Goal: Task Accomplishment & Management: Manage account settings

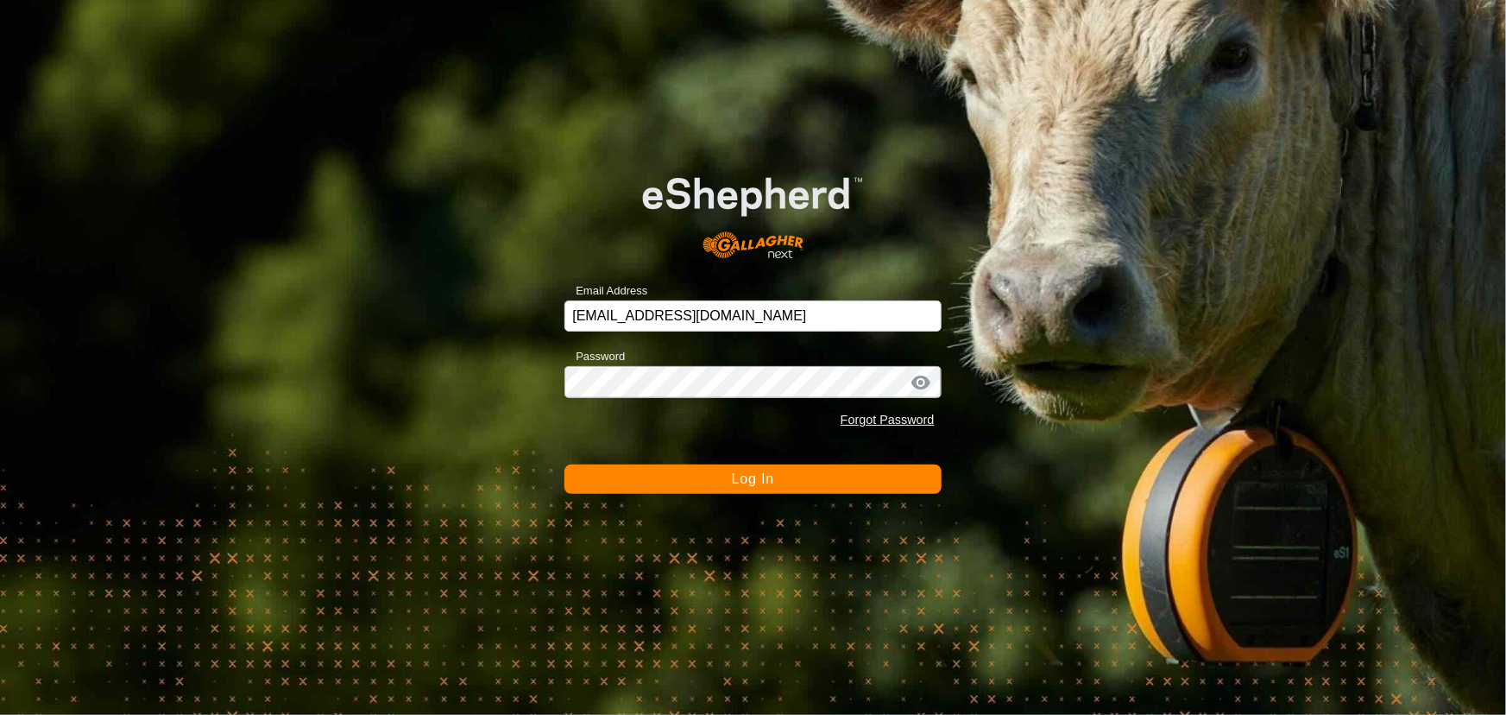
click at [699, 358] on div "Password Forgot Password" at bounding box center [753, 391] width 376 height 92
click at [711, 469] on button "Log In" at bounding box center [753, 478] width 376 height 29
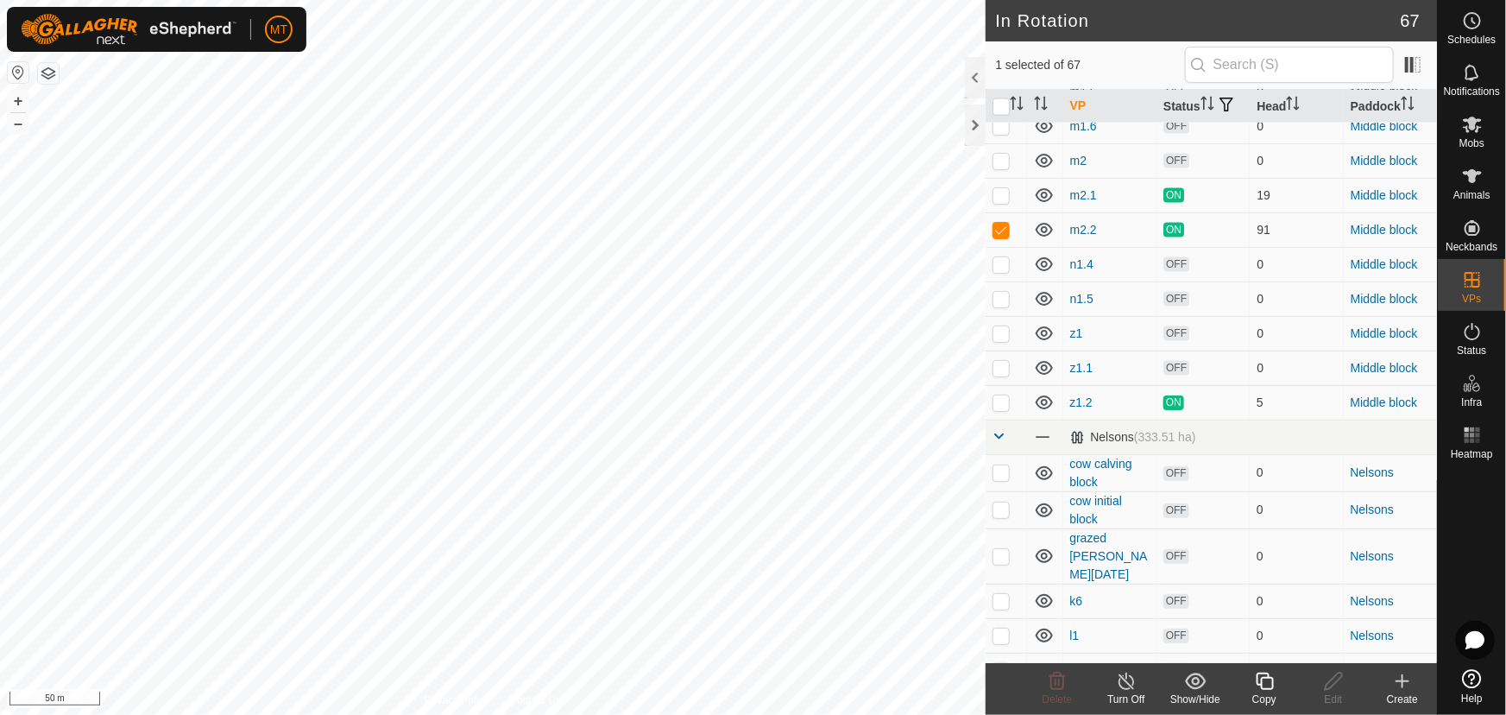
scroll to position [1334, 0]
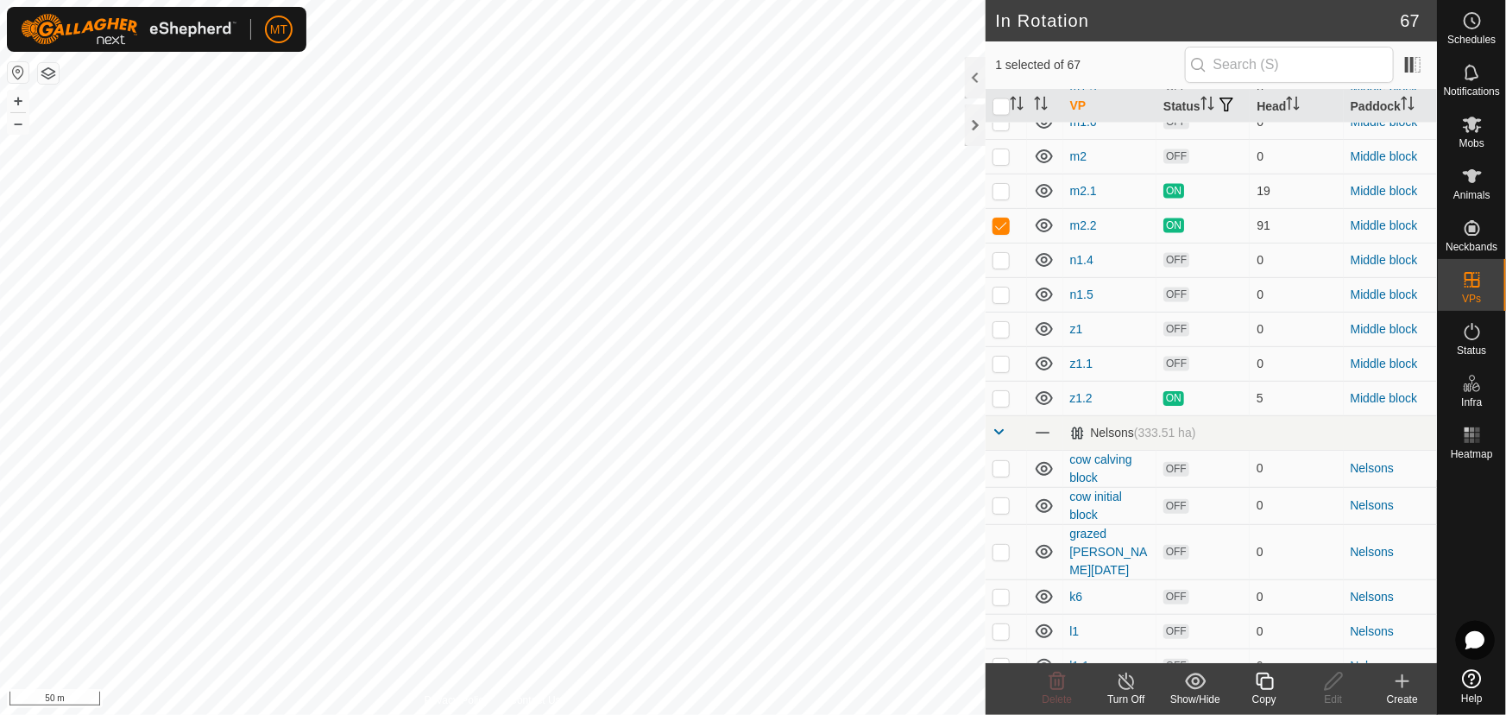
click at [1260, 685] on icon at bounding box center [1265, 681] width 22 height 21
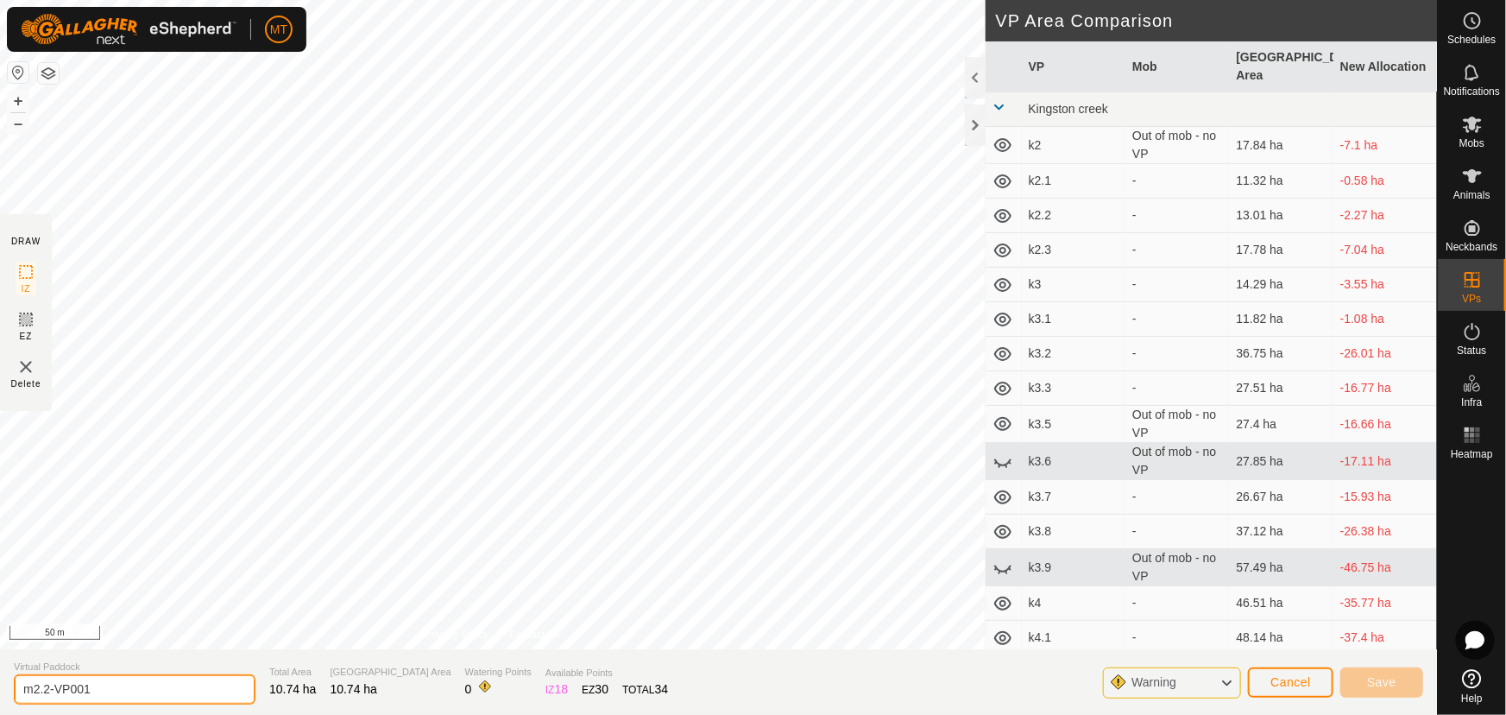
click at [136, 690] on input "m2.2-VP001" at bounding box center [135, 689] width 242 height 30
type input "m2.3"
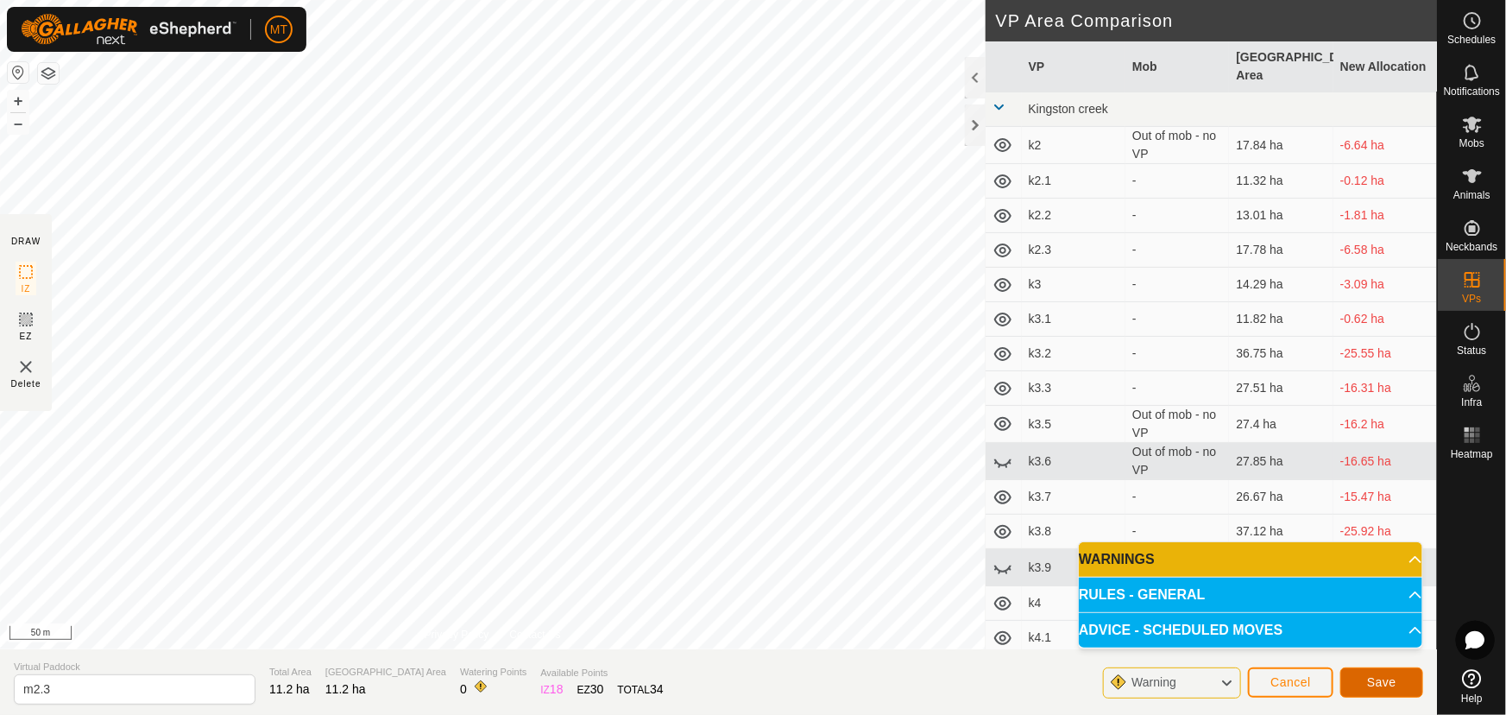
click at [1367, 675] on span "Save" at bounding box center [1381, 682] width 29 height 14
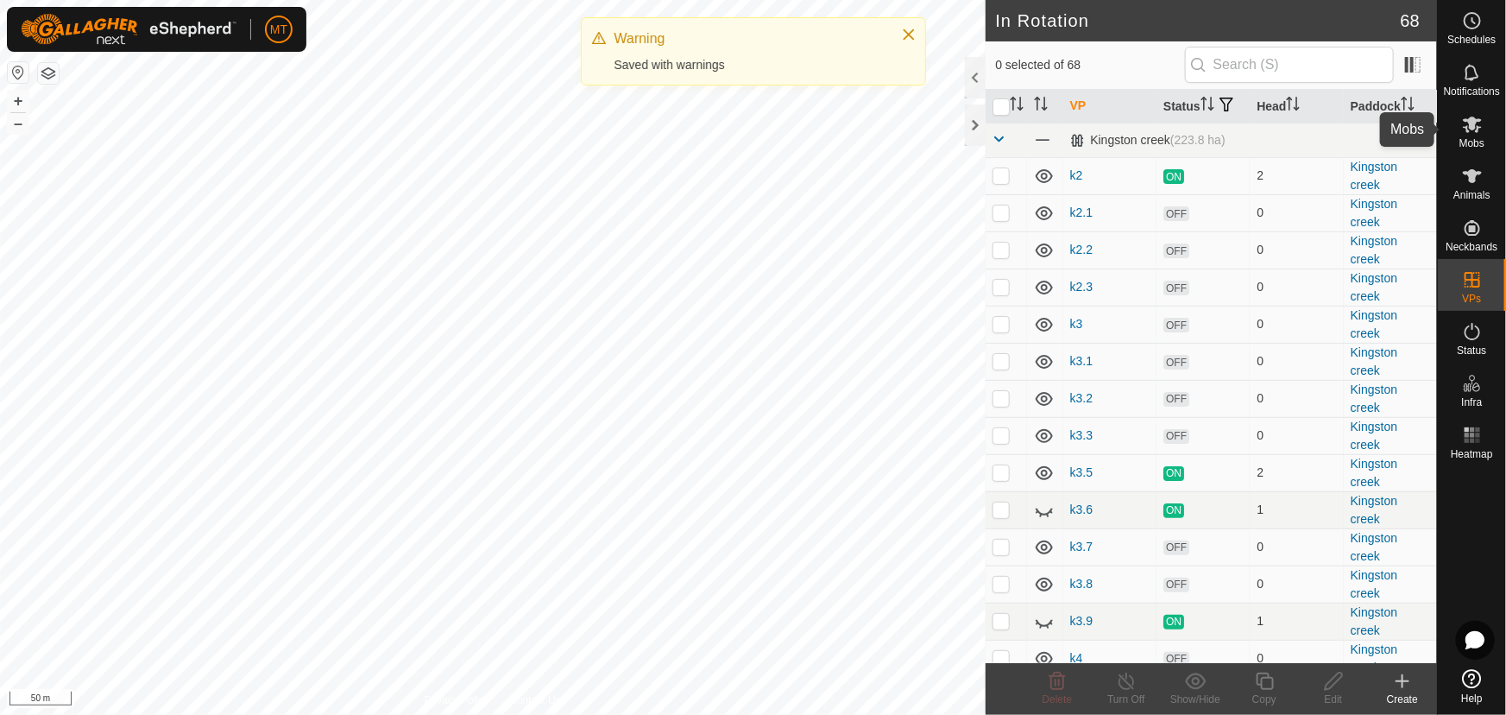
click at [1465, 133] on icon at bounding box center [1472, 124] width 21 height 21
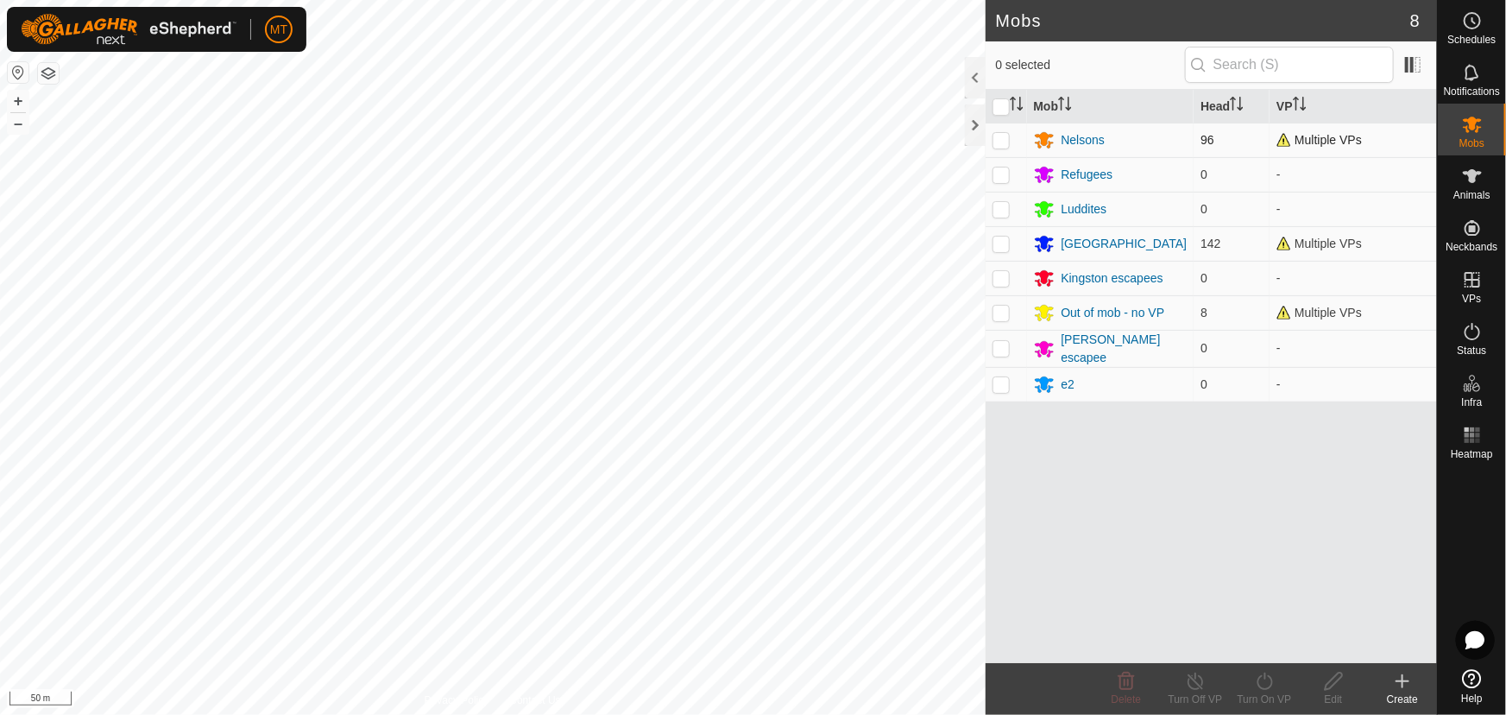
click at [998, 138] on p-checkbox at bounding box center [1001, 140] width 17 height 14
checkbox input "true"
click at [1266, 682] on icon at bounding box center [1265, 681] width 22 height 21
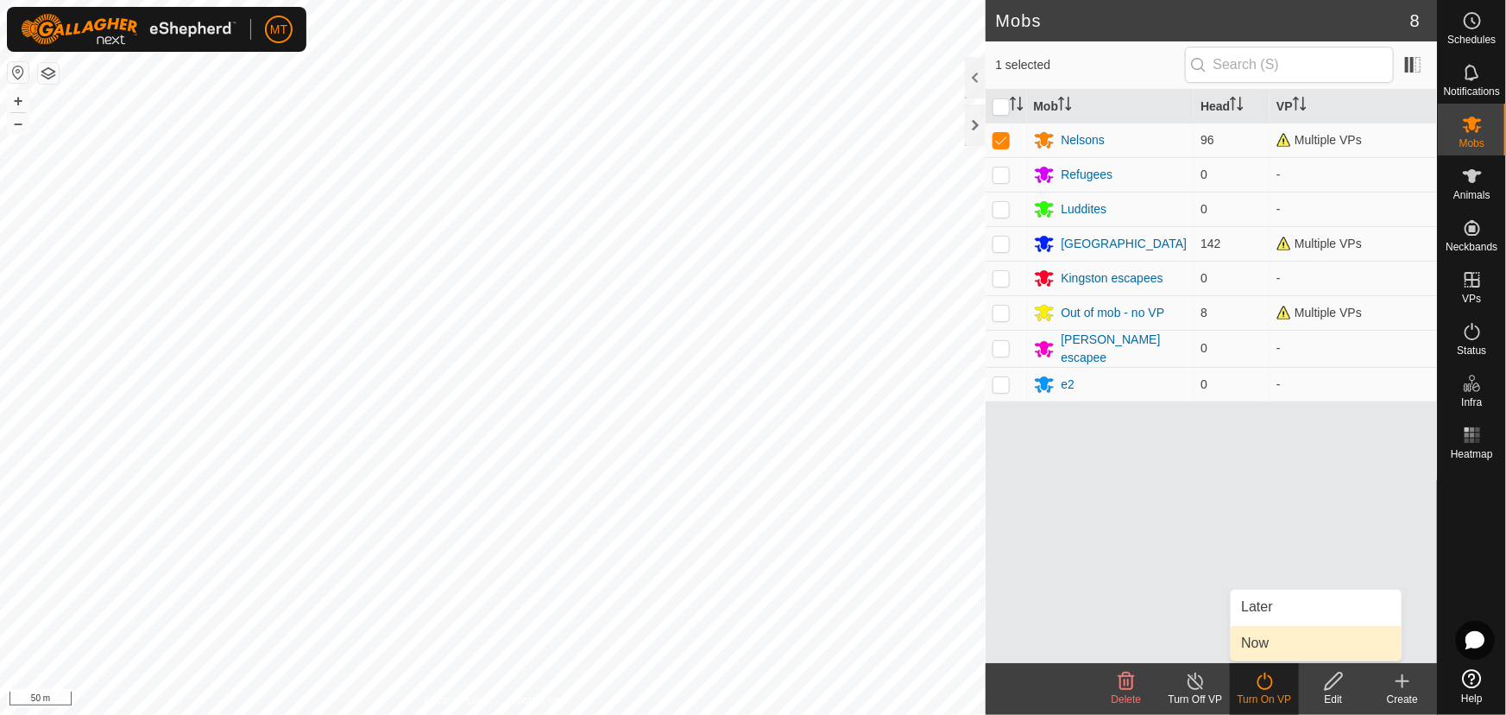
click at [1265, 649] on link "Now" at bounding box center [1316, 643] width 171 height 35
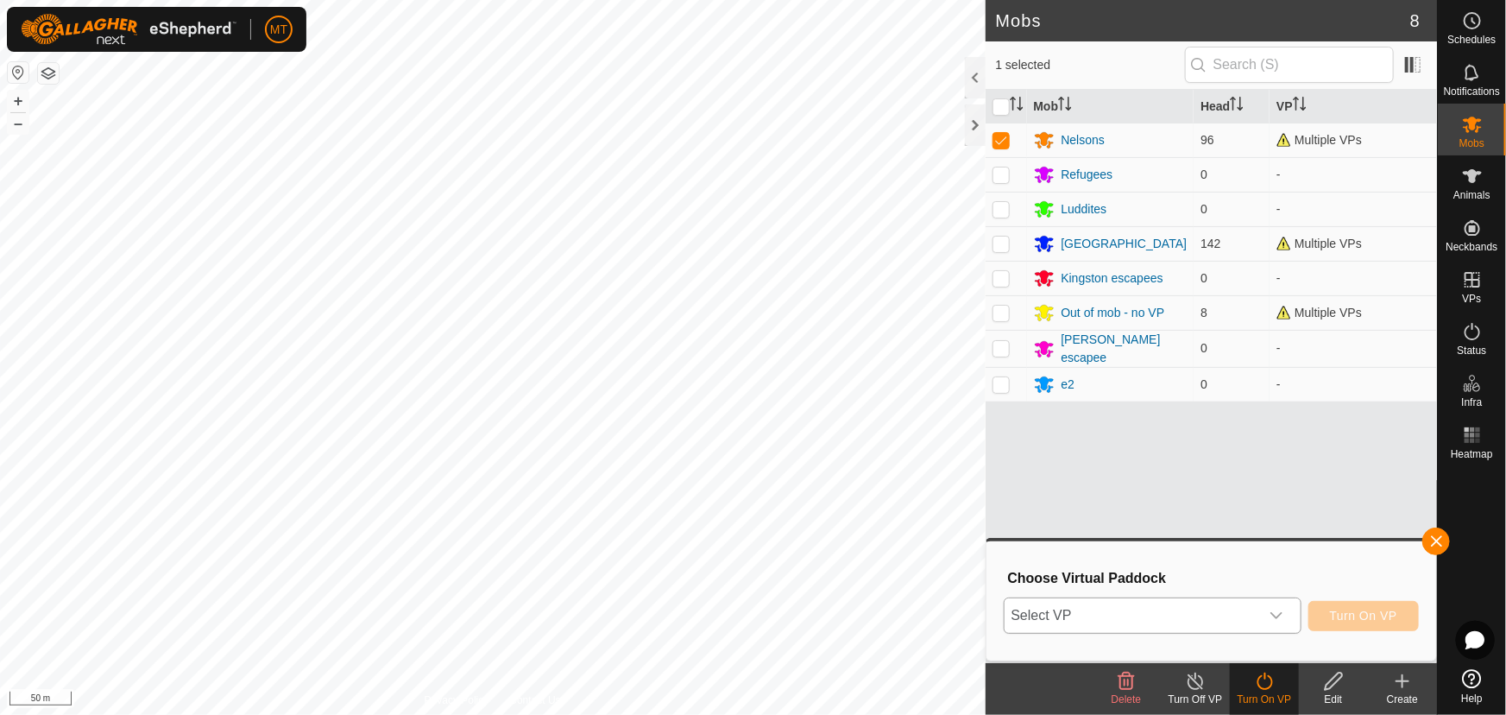
click at [1148, 613] on span "Select VP" at bounding box center [1132, 615] width 255 height 35
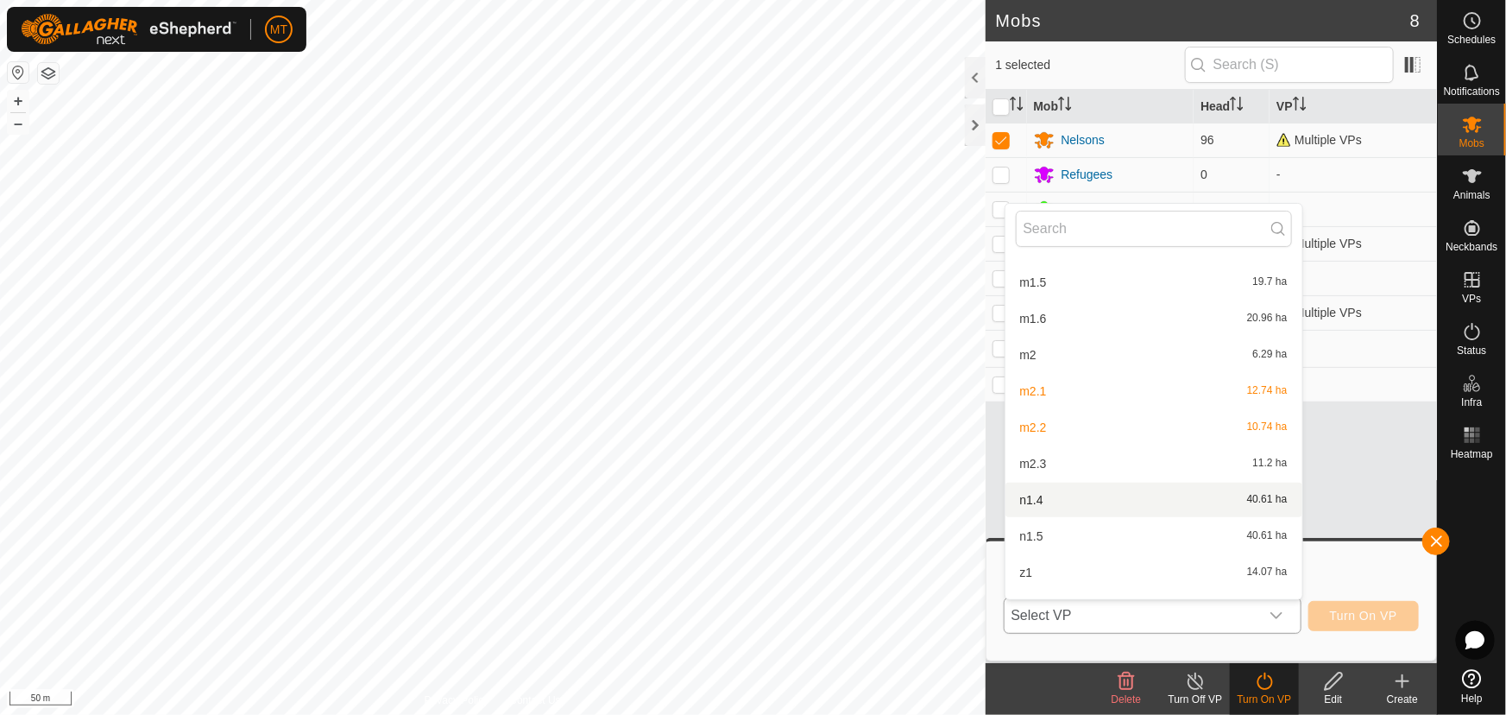
scroll to position [1274, 0]
click at [1058, 452] on li "m2.3 11.2 ha" at bounding box center [1154, 454] width 297 height 35
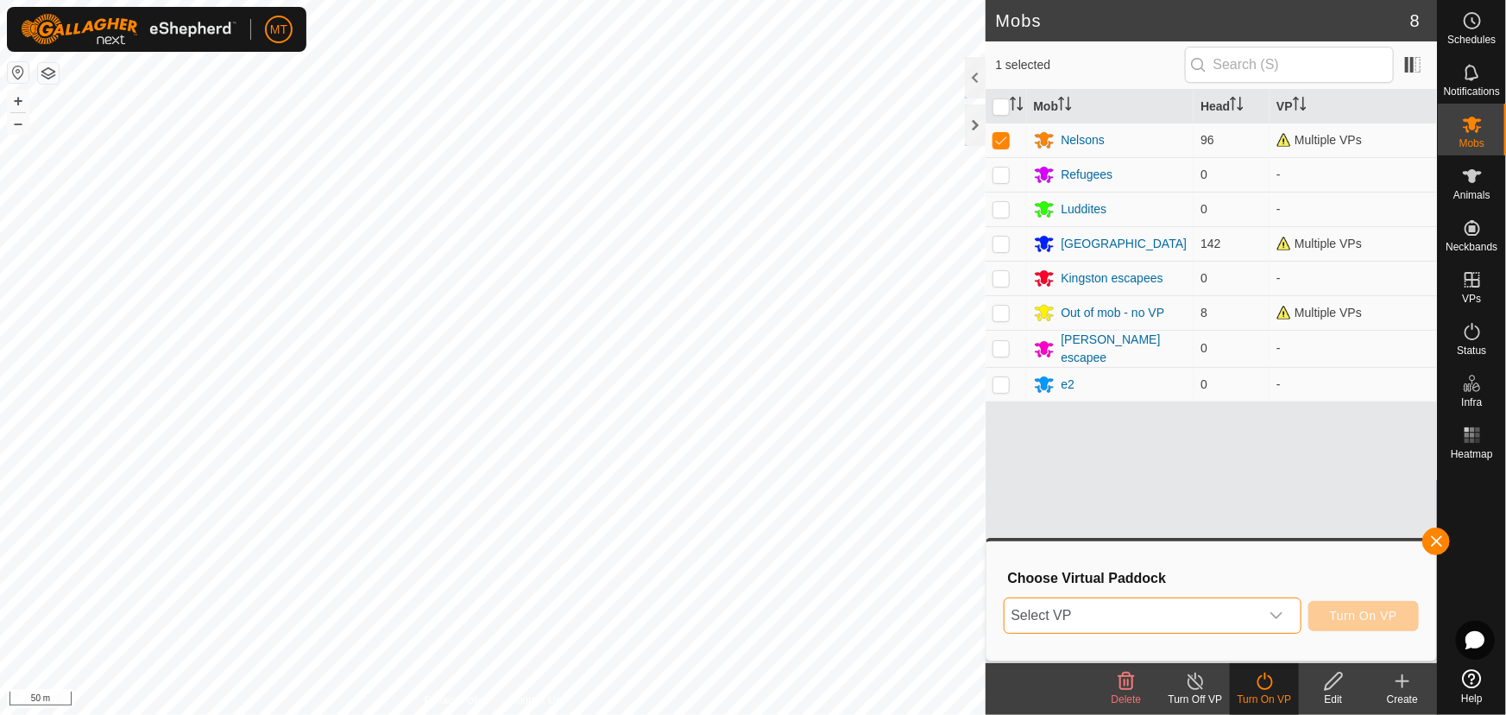
click at [1113, 616] on span "Select VP" at bounding box center [1132, 615] width 255 height 35
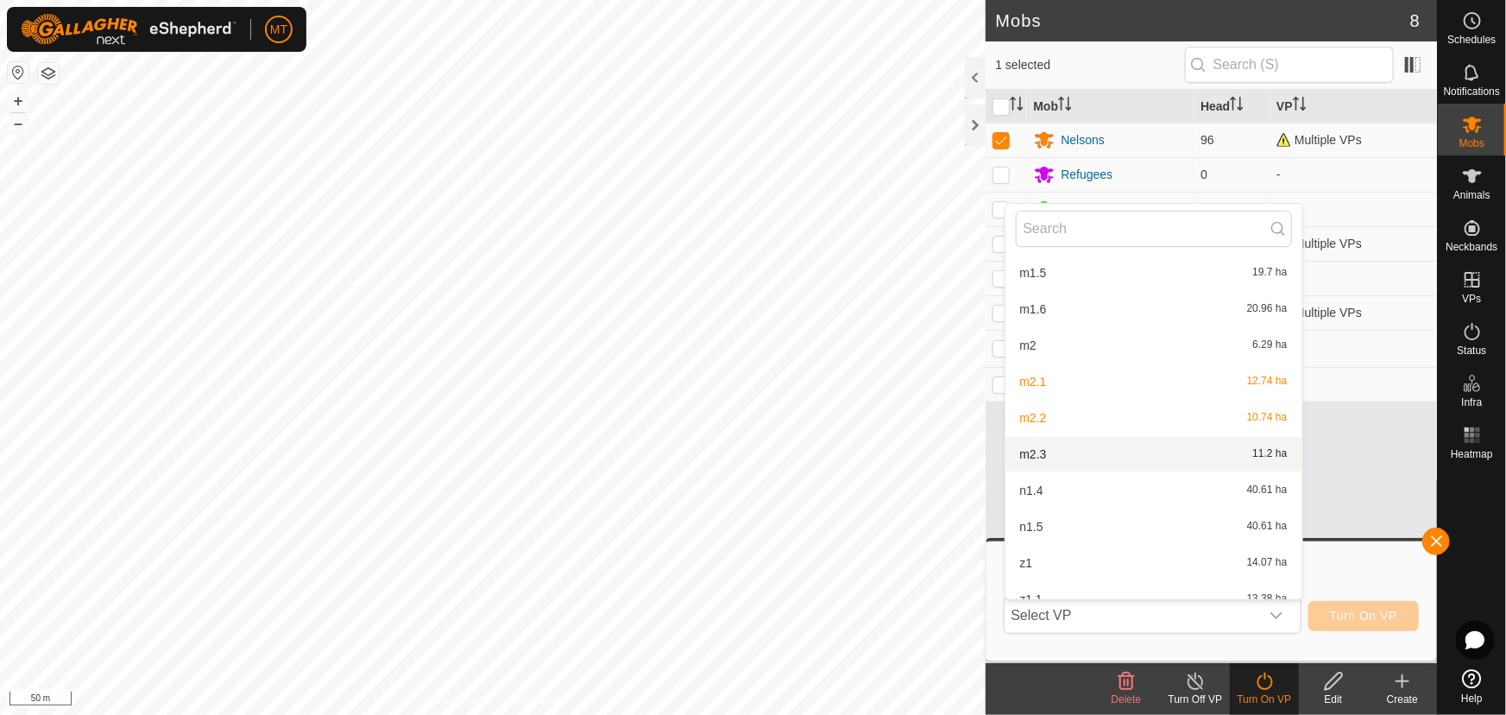
click at [1056, 446] on li "m2.3 11.2 ha" at bounding box center [1154, 454] width 297 height 35
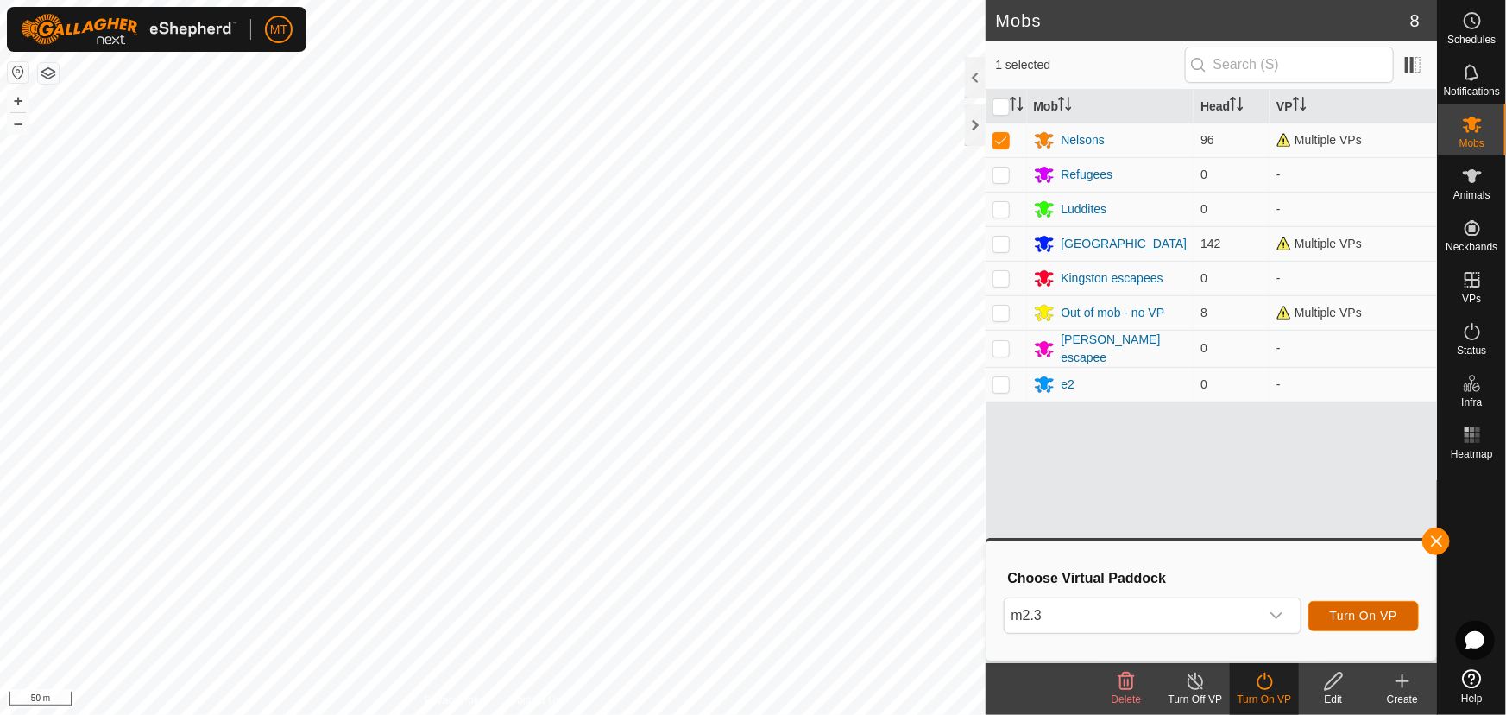
click at [1338, 605] on button "Turn On VP" at bounding box center [1364, 616] width 111 height 30
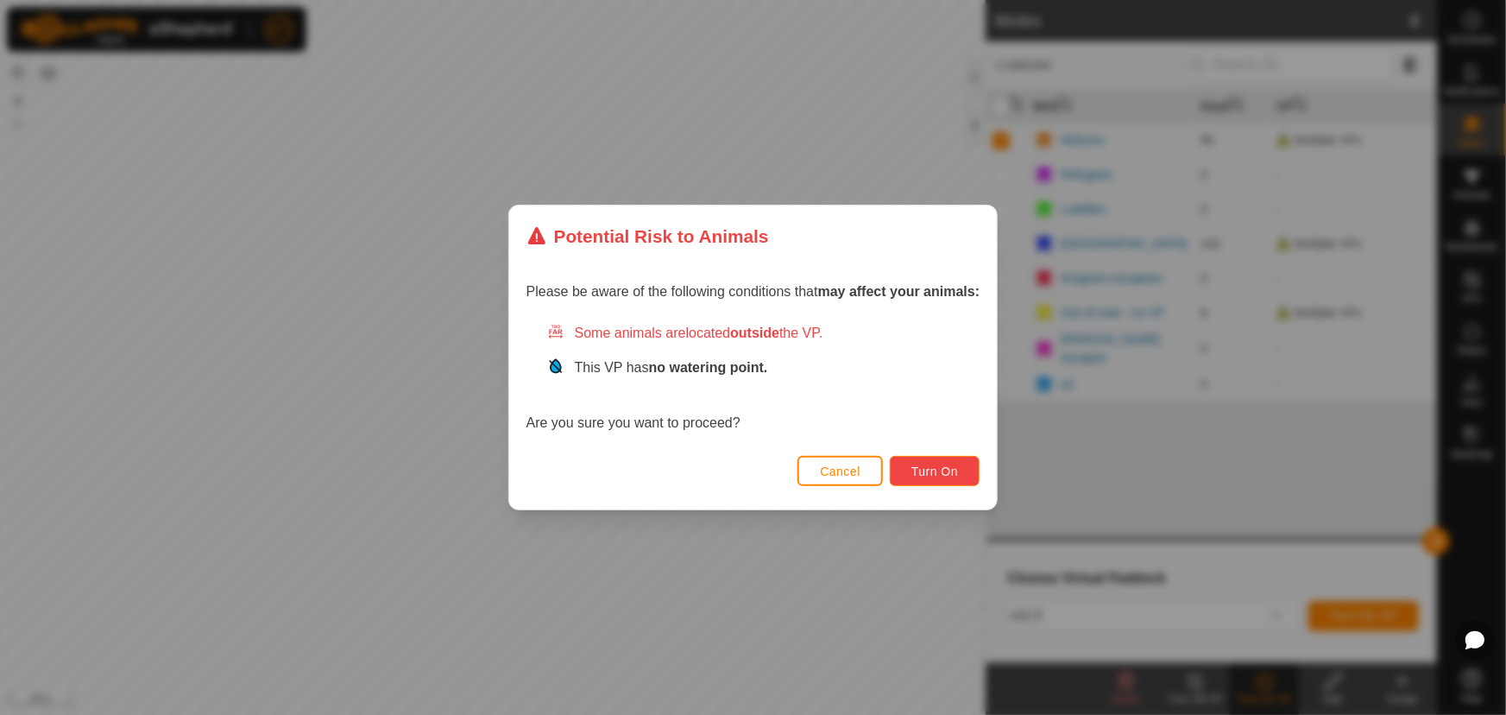
click at [968, 475] on button "Turn On" at bounding box center [935, 471] width 90 height 30
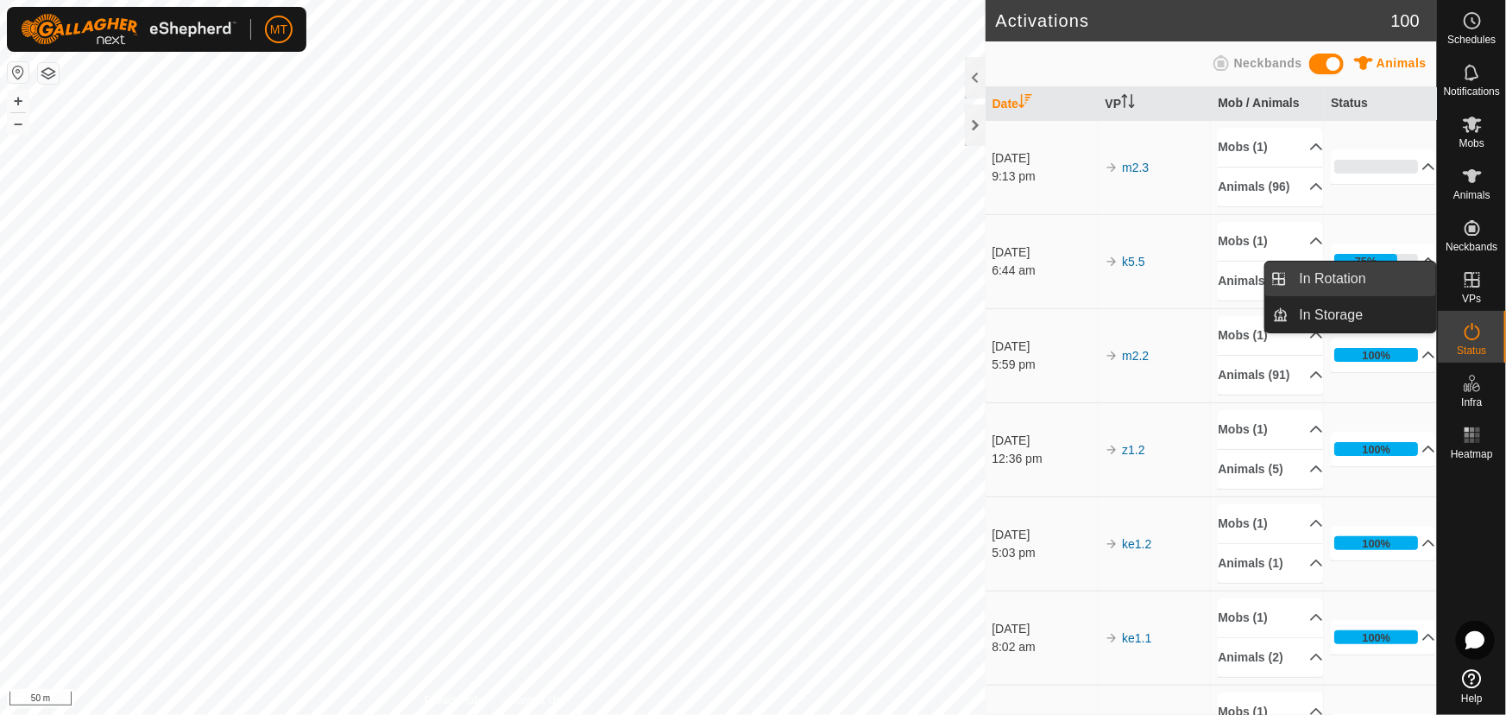
click at [1349, 283] on link "In Rotation" at bounding box center [1364, 279] width 148 height 35
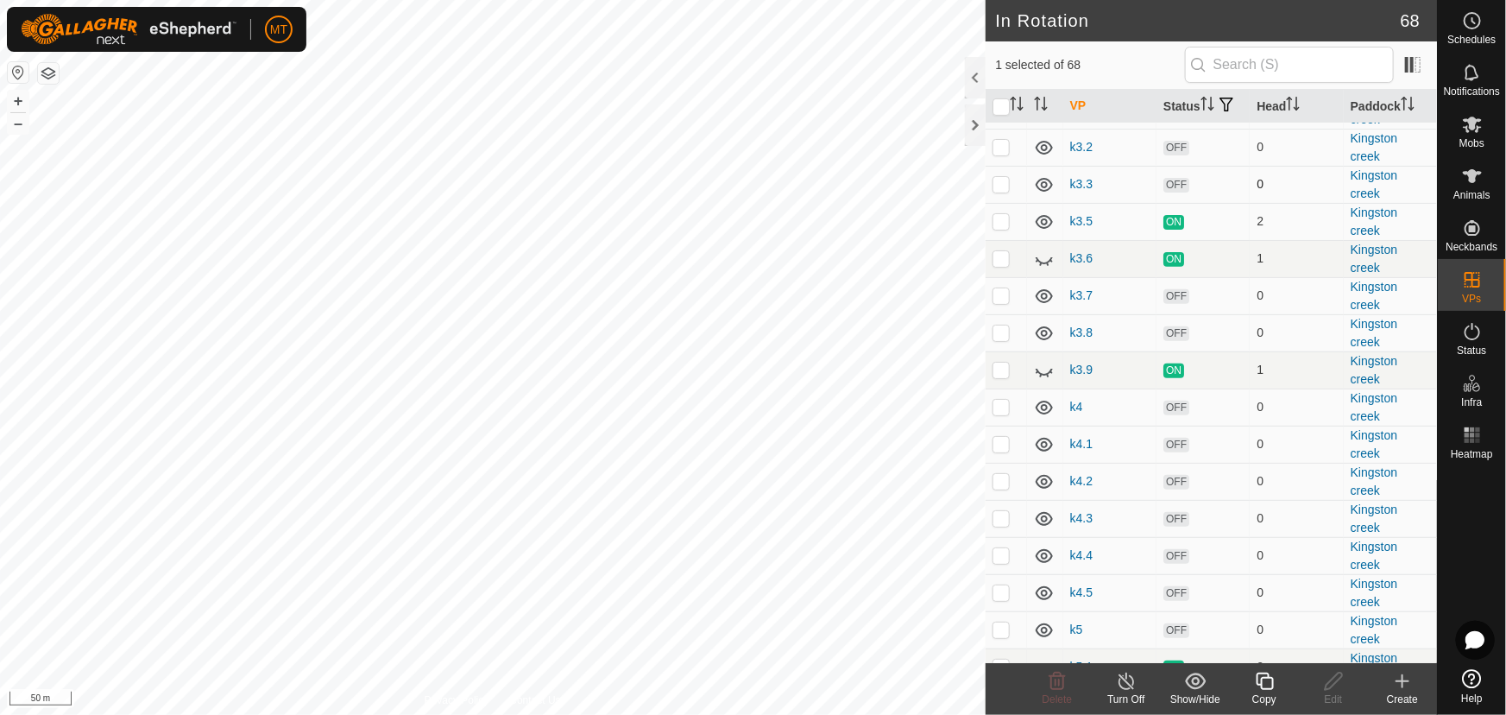
scroll to position [235, 0]
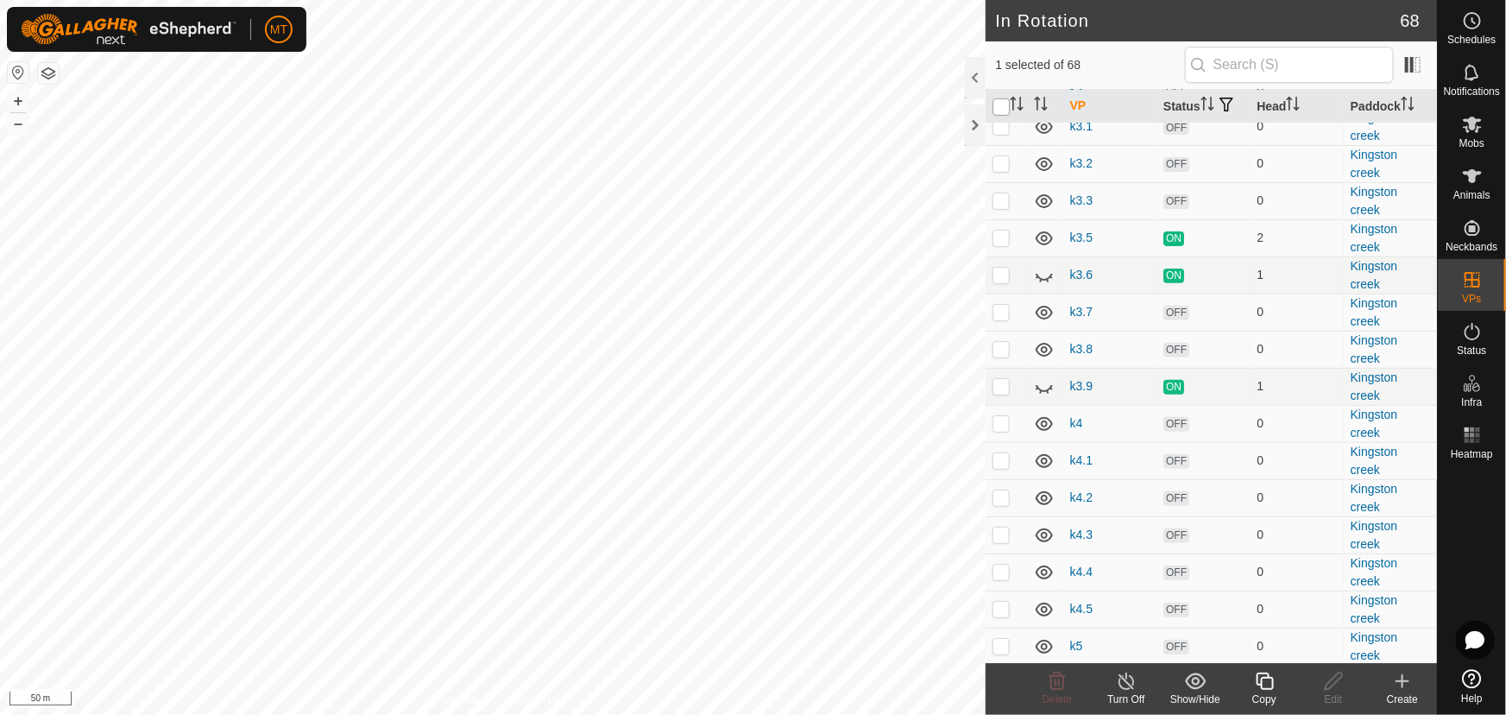
click at [1001, 116] on input "checkbox" at bounding box center [1001, 106] width 17 height 17
checkbox input "true"
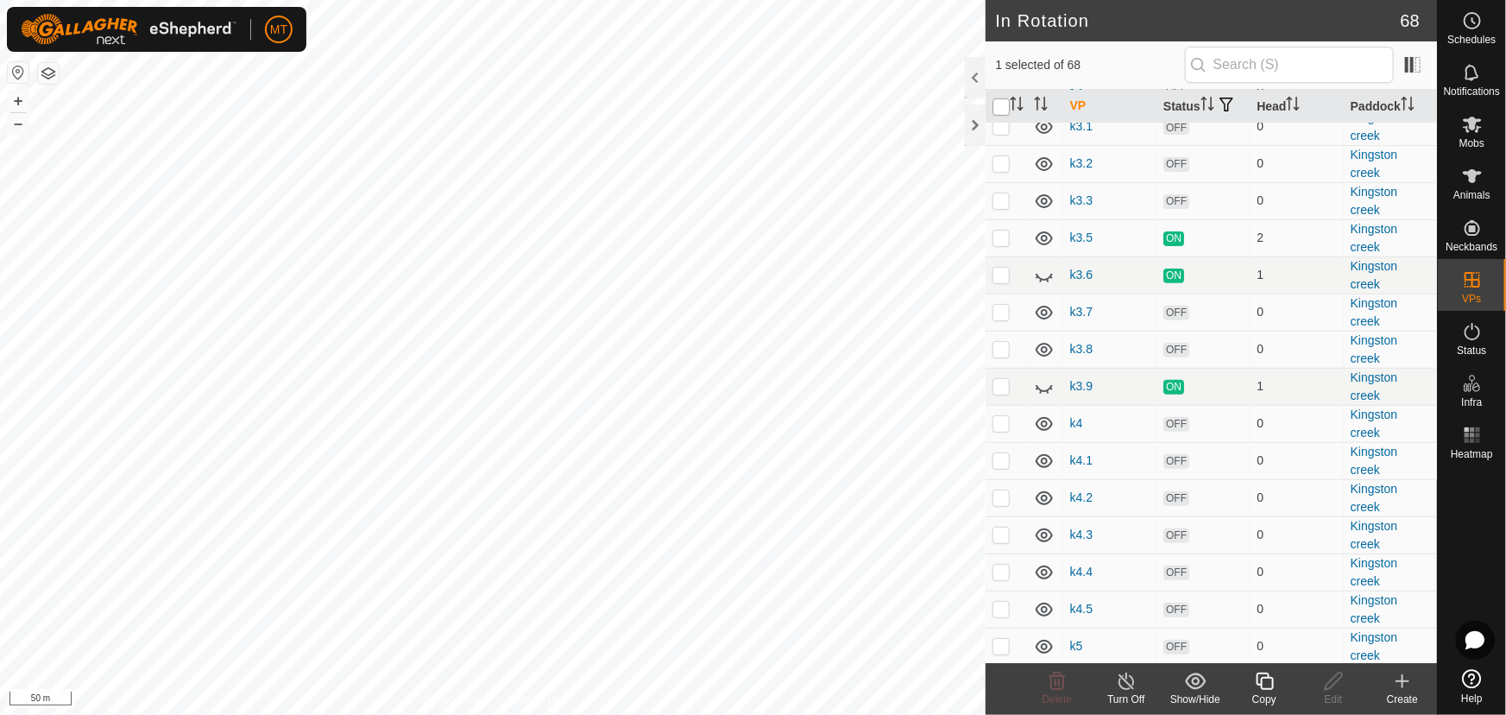
checkbox input "true"
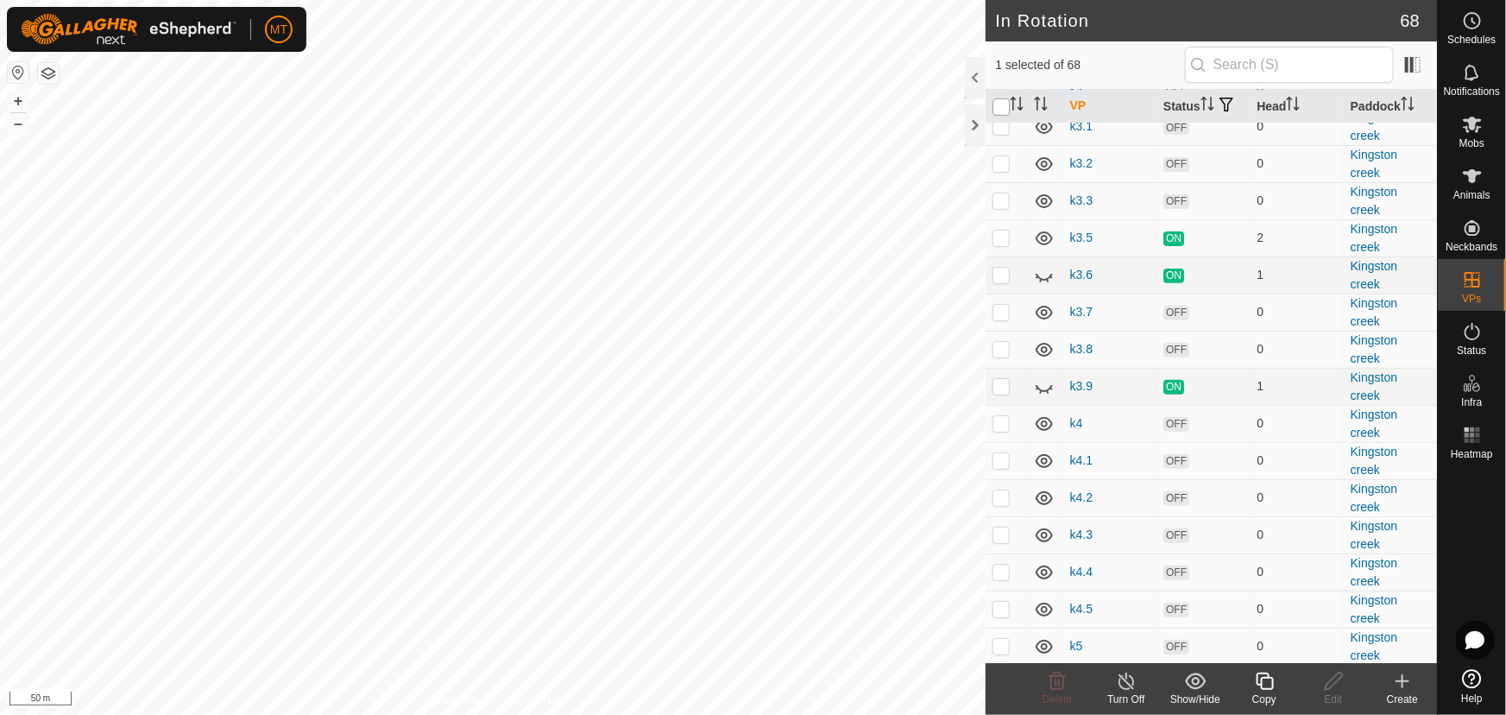
checkbox input "true"
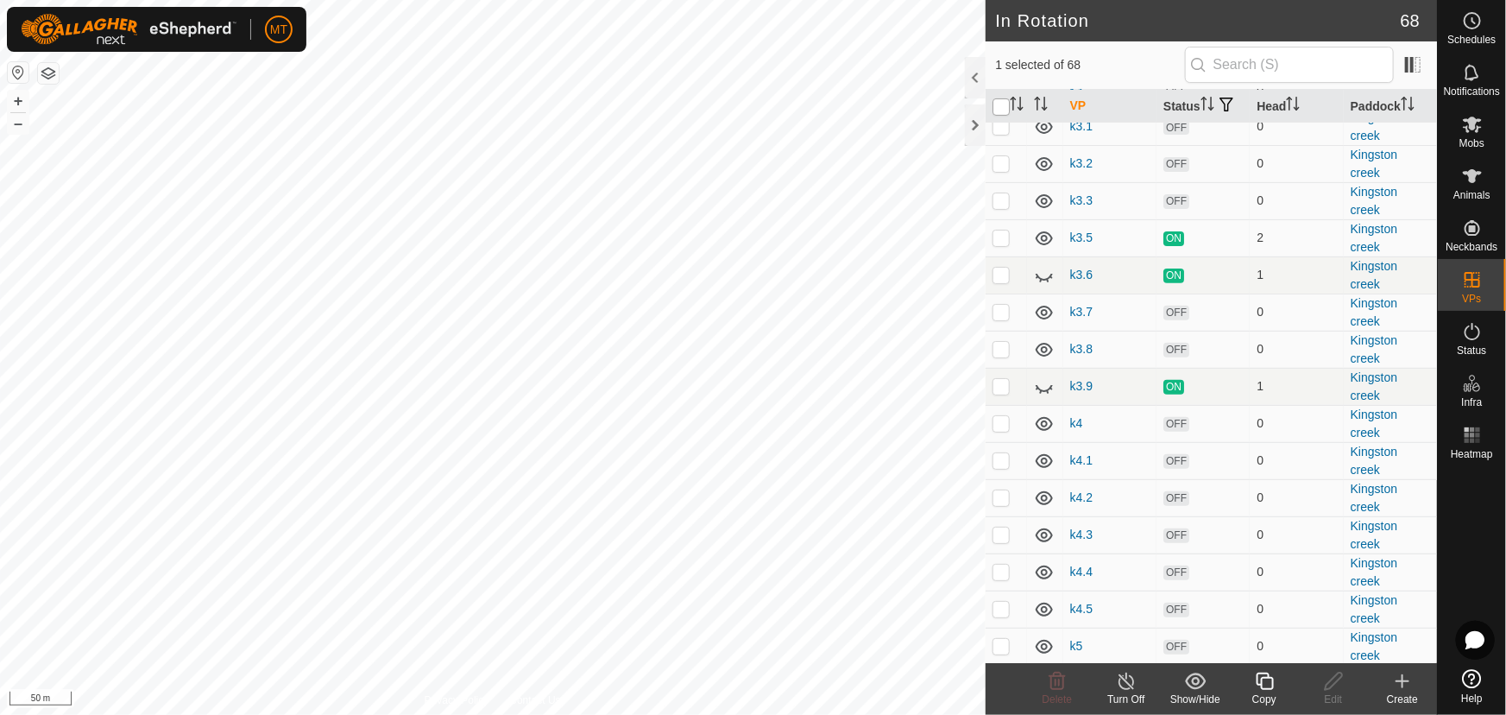
checkbox input "true"
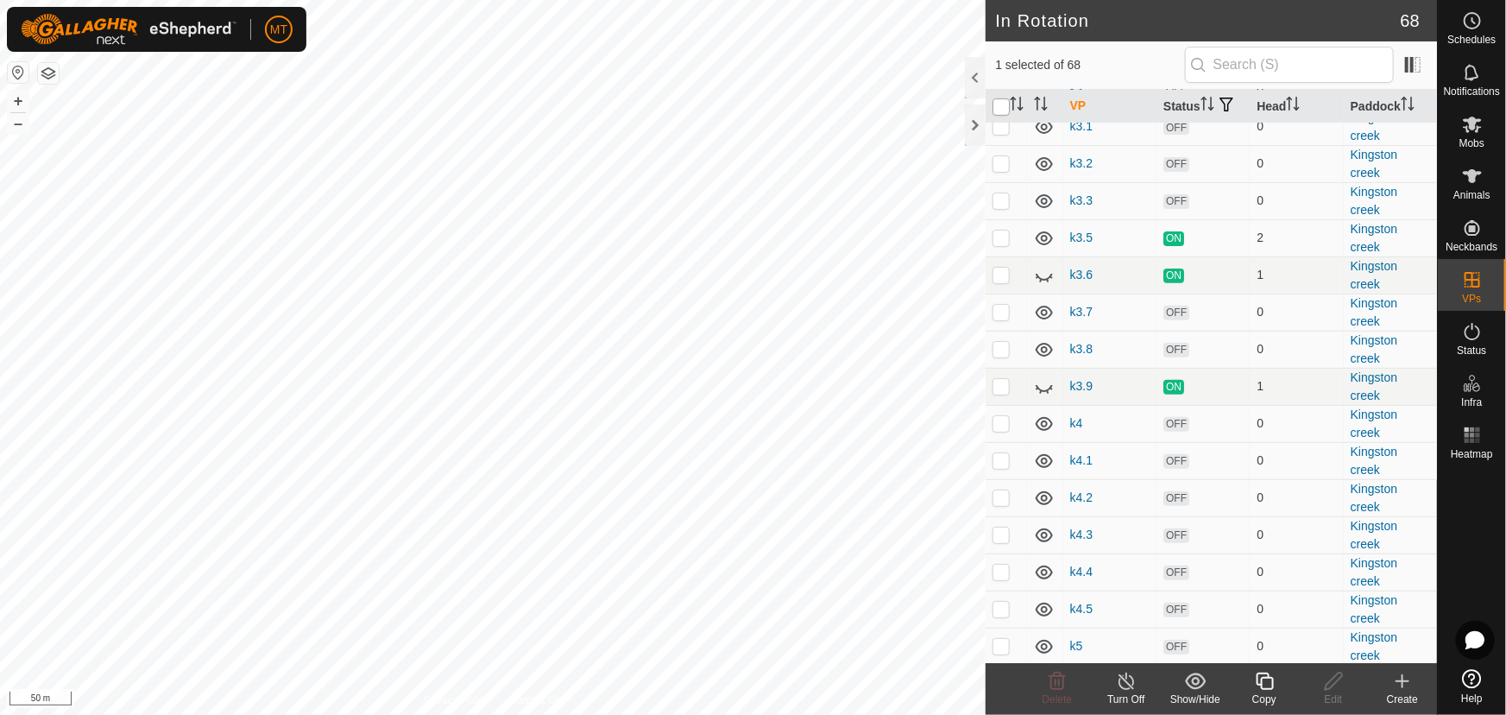
checkbox input "true"
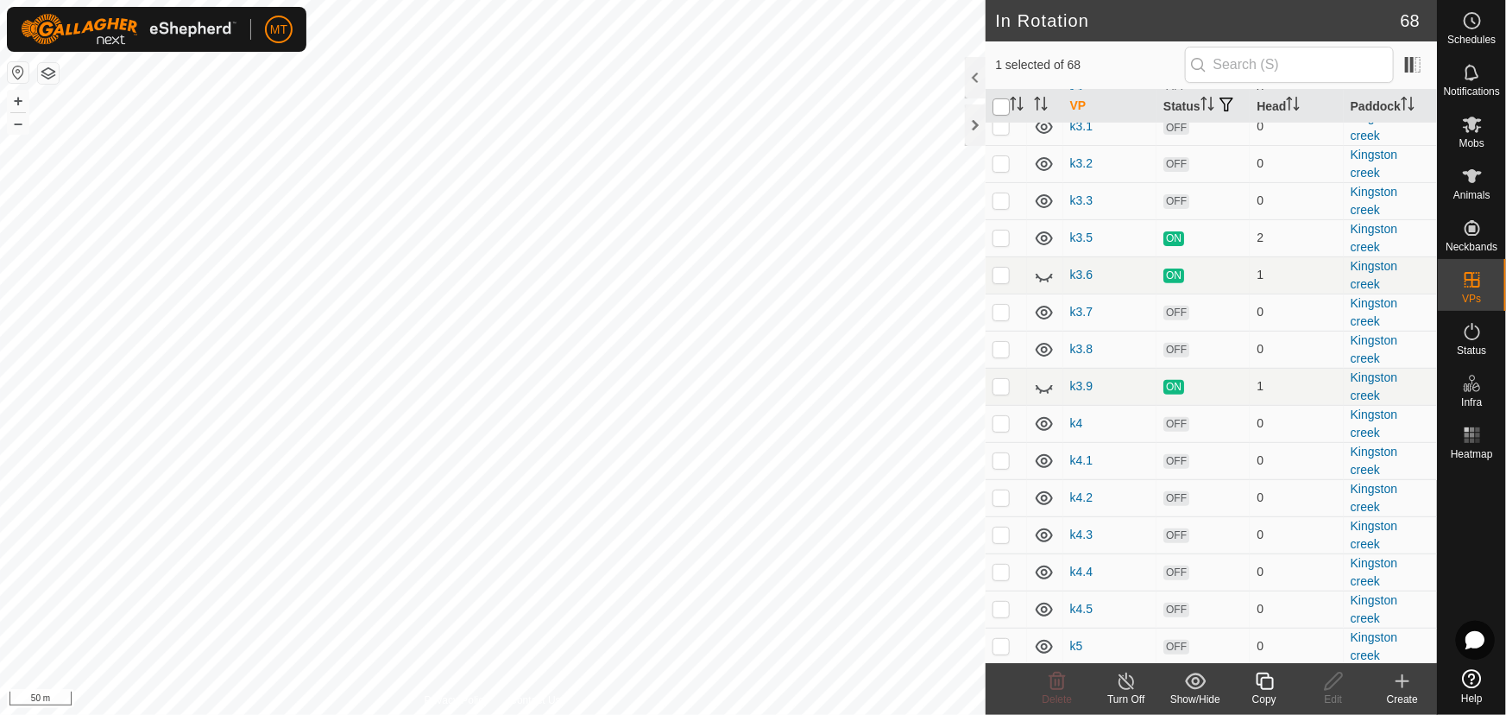
checkbox input "true"
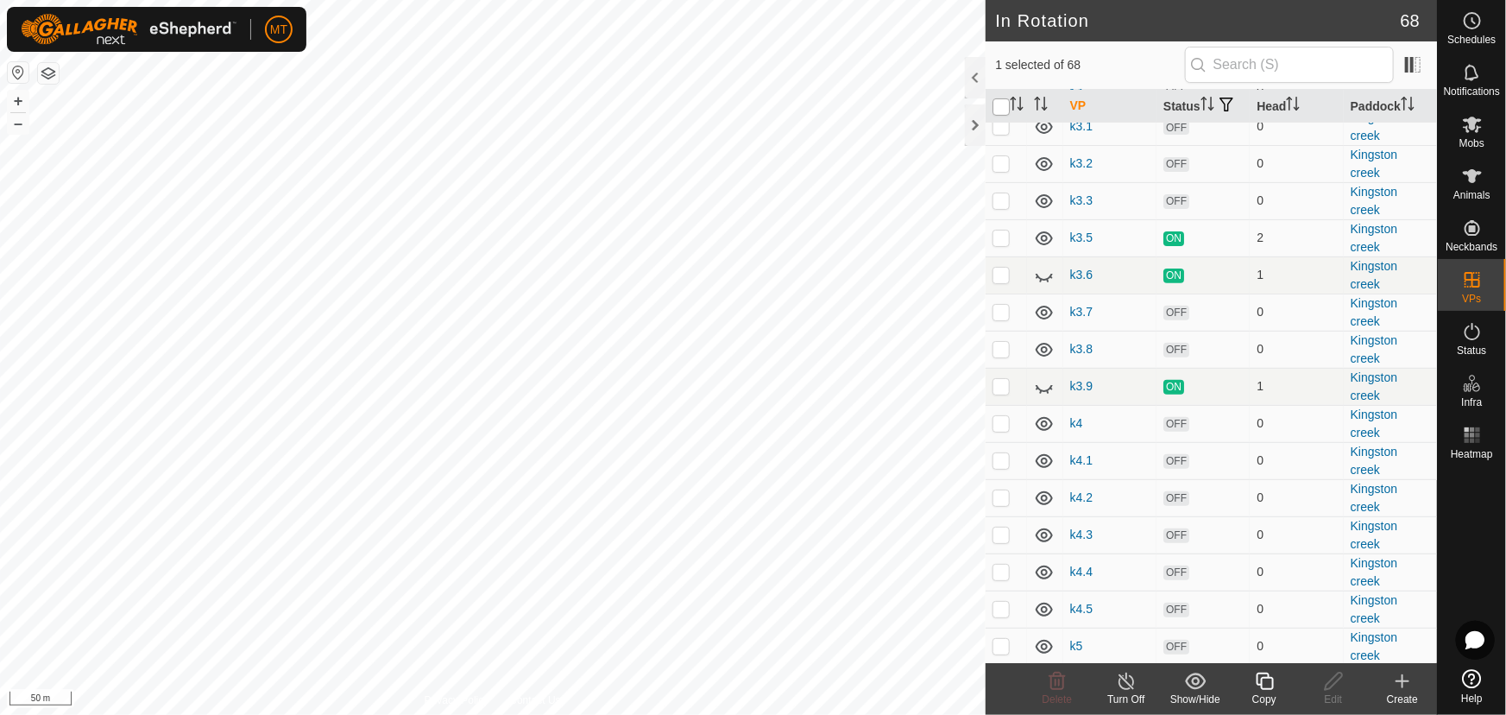
checkbox input "true"
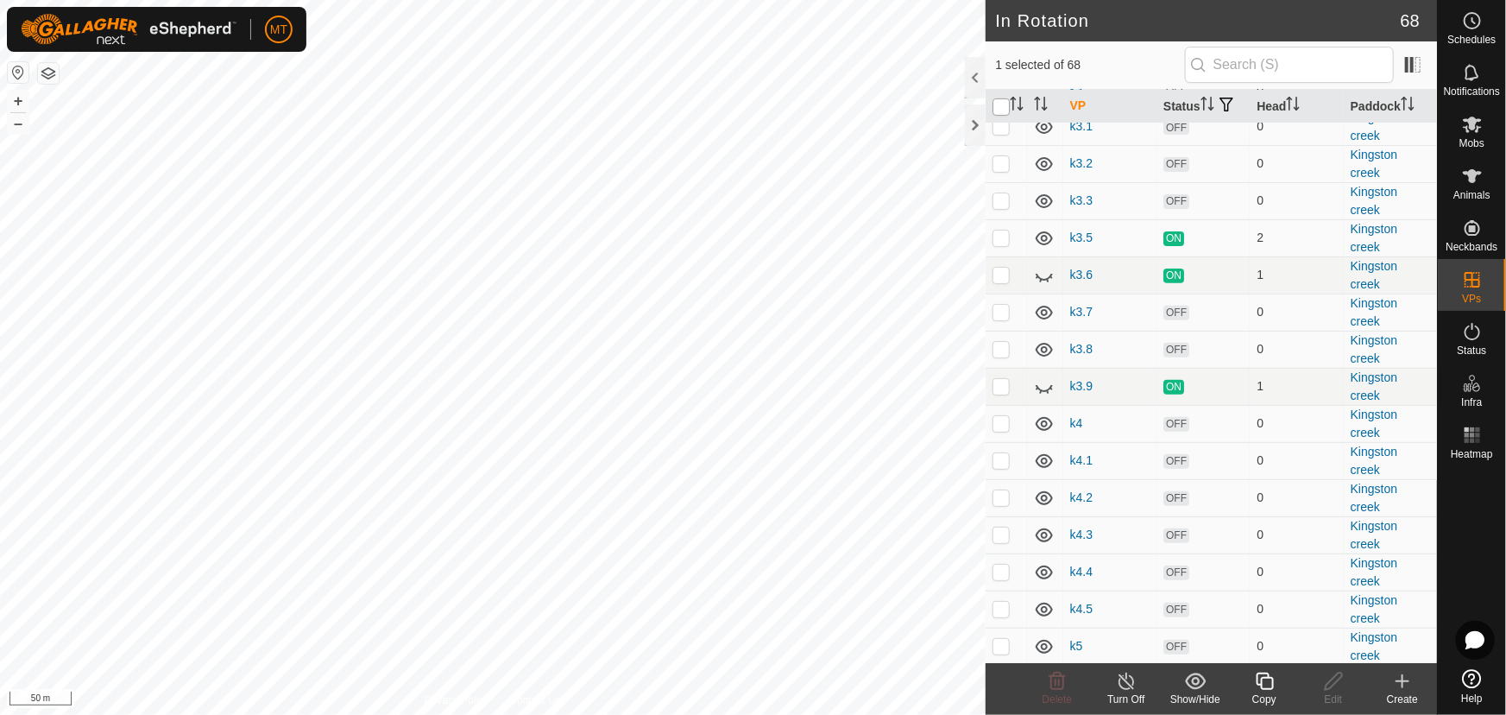
checkbox input "true"
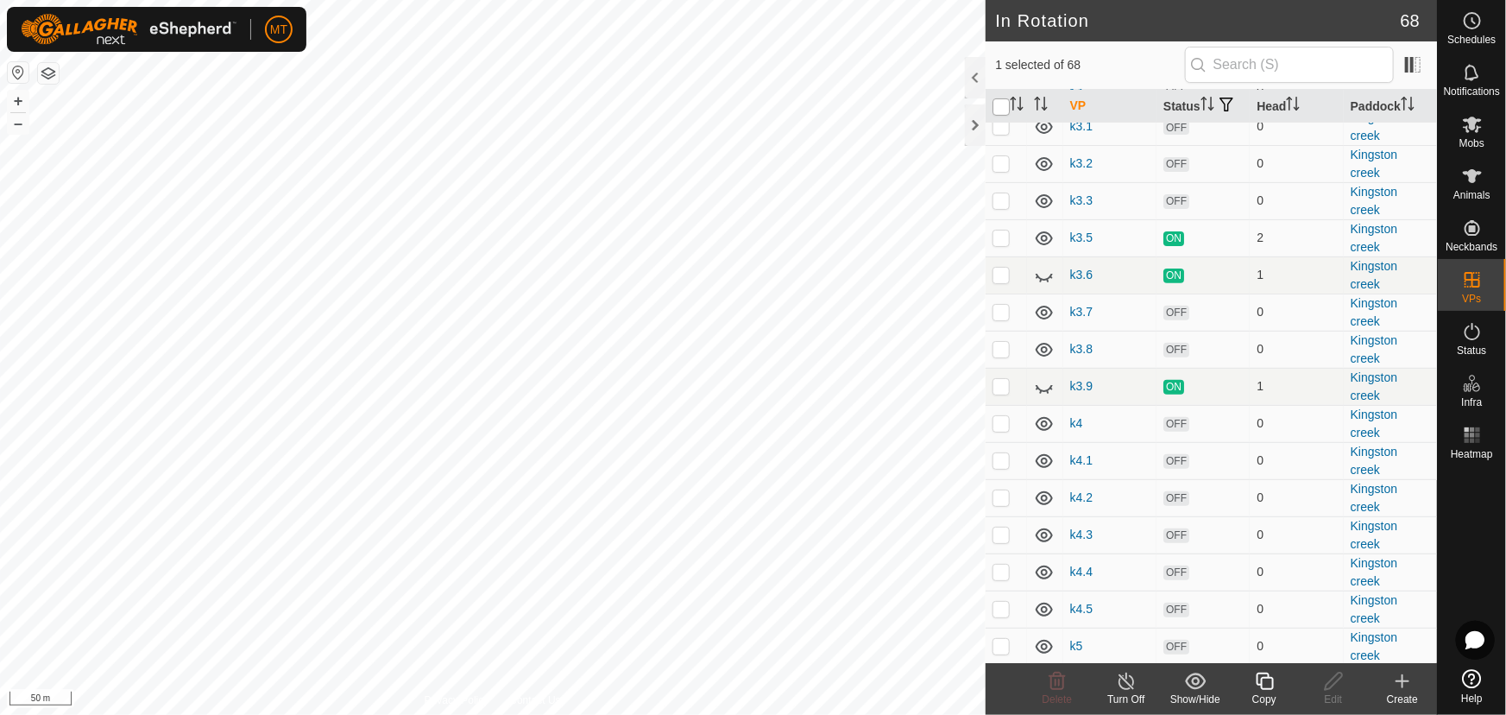
checkbox input "true"
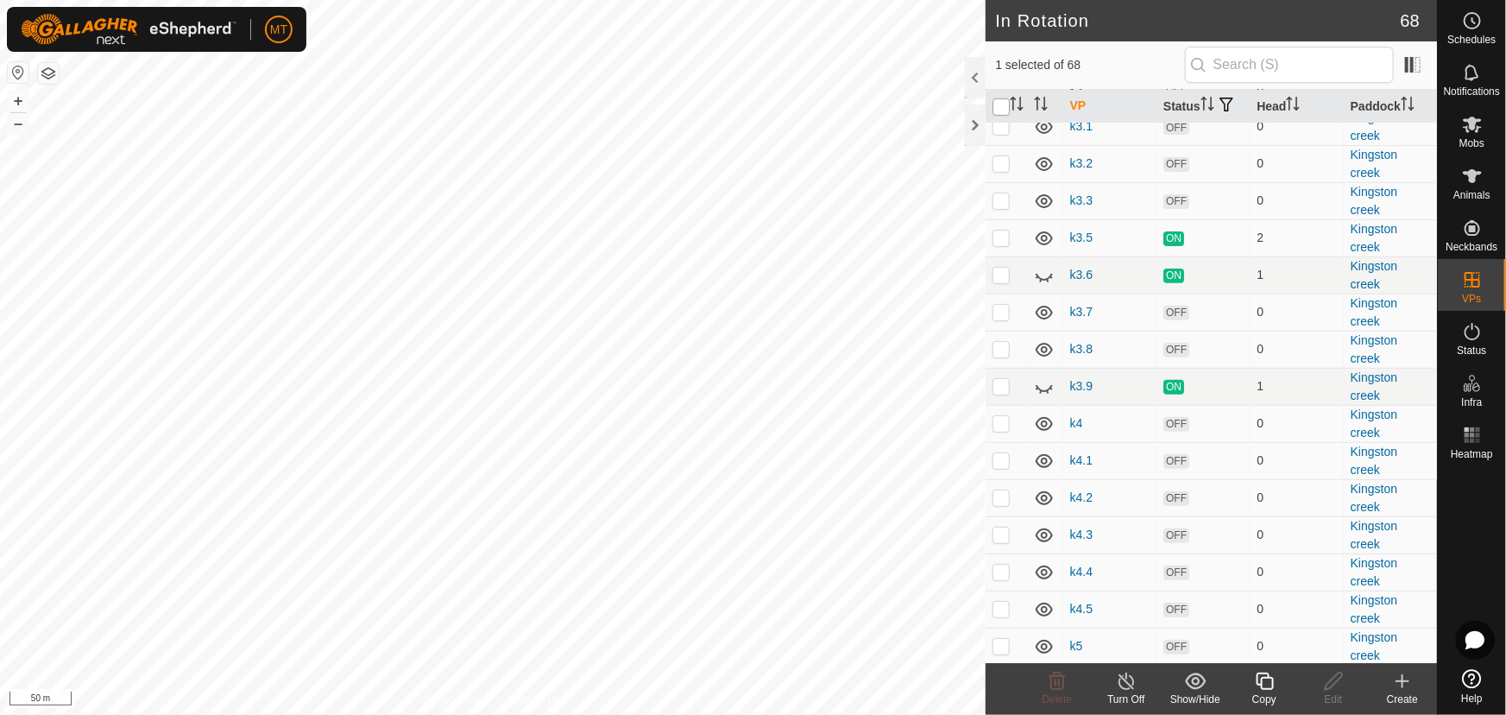
checkbox input "true"
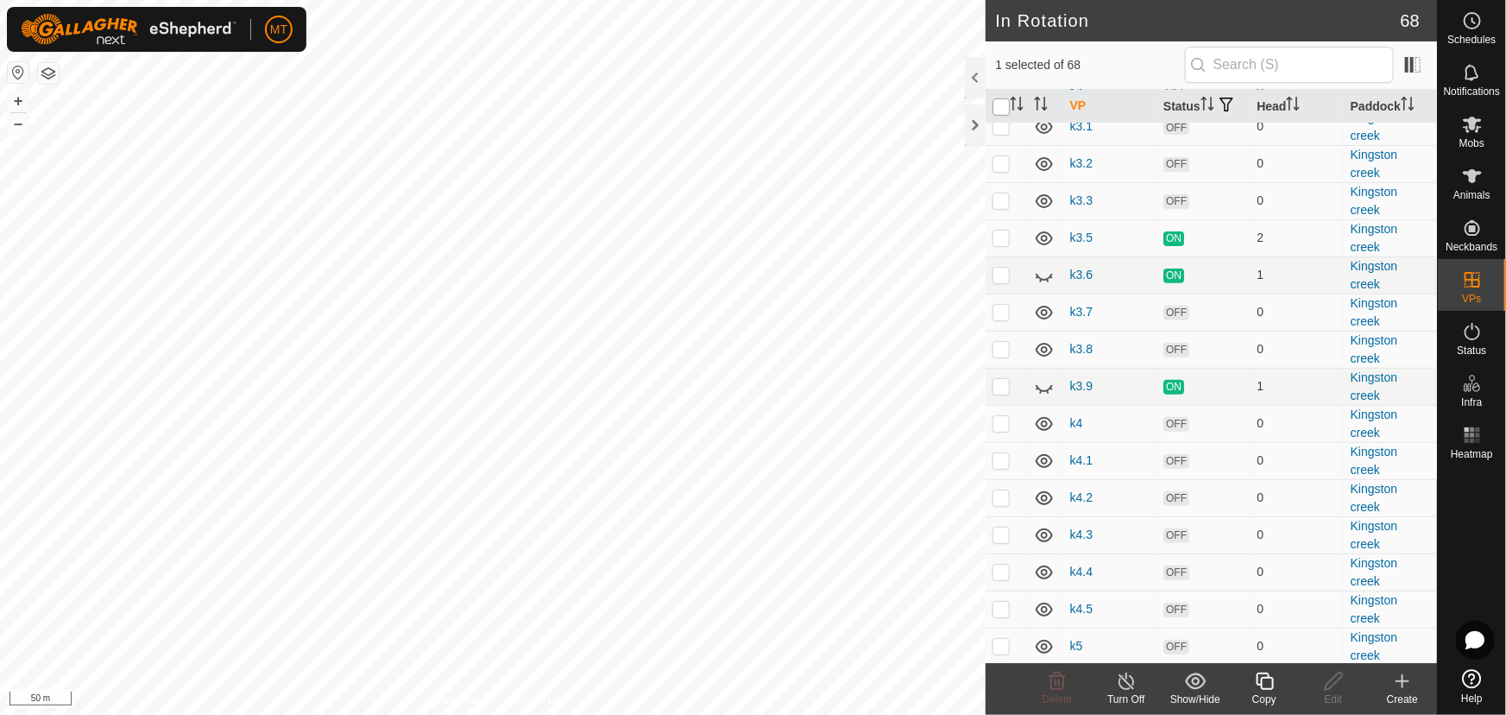
checkbox input "true"
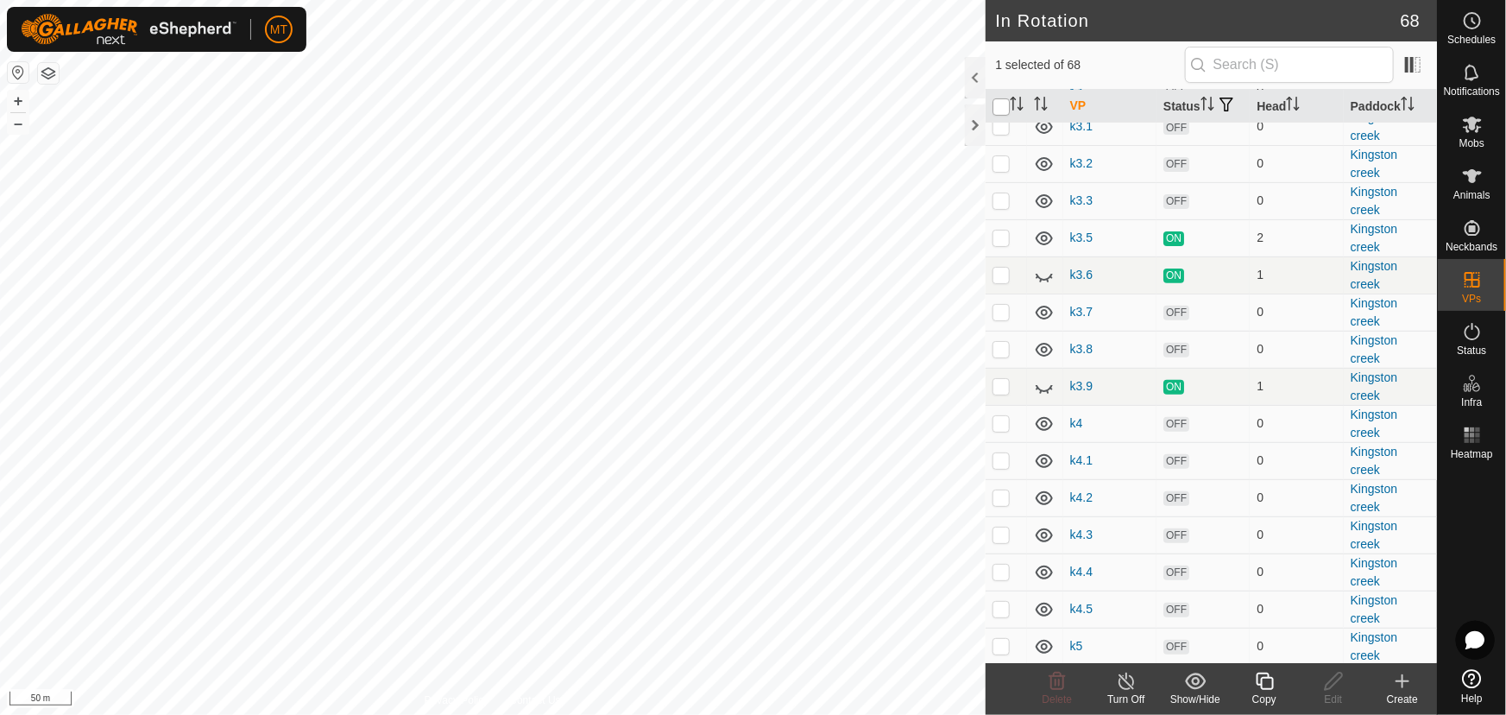
checkbox input "true"
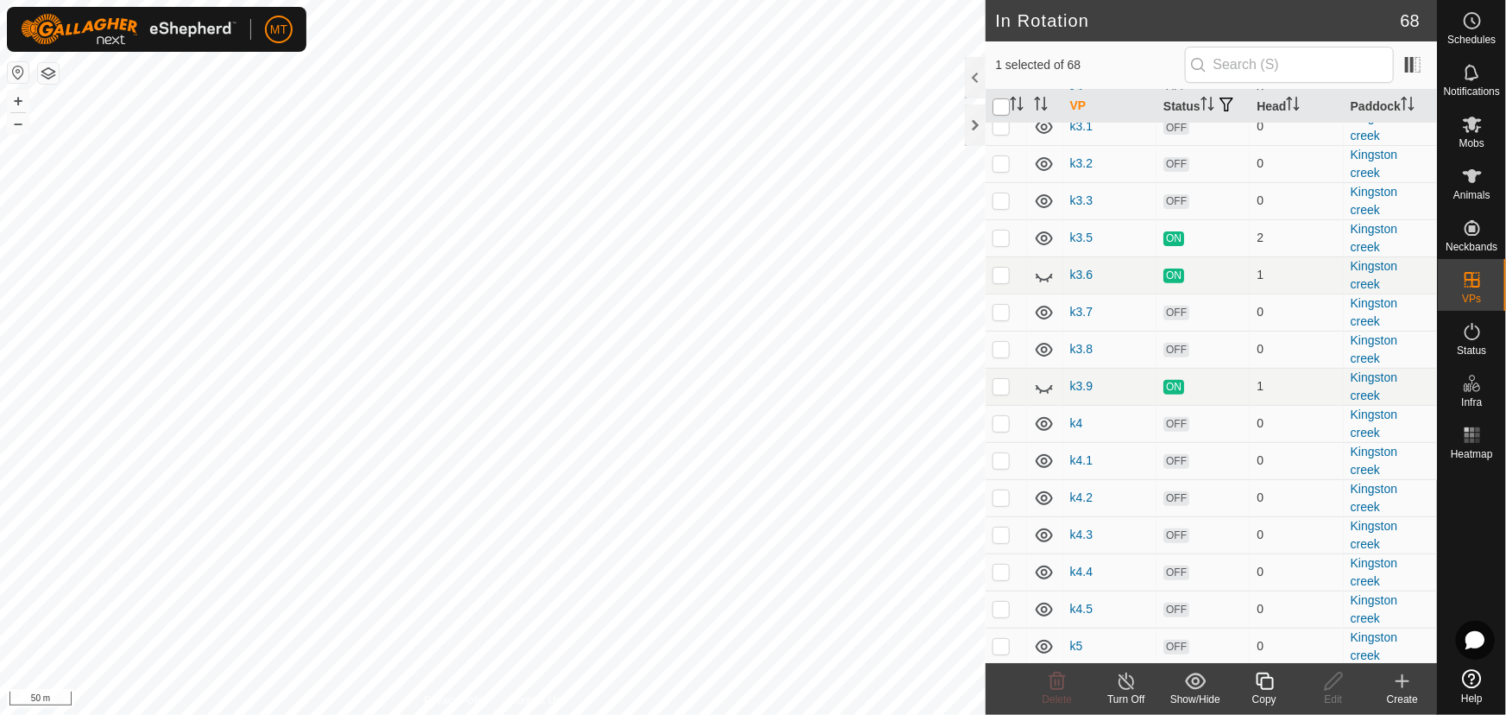
checkbox input "true"
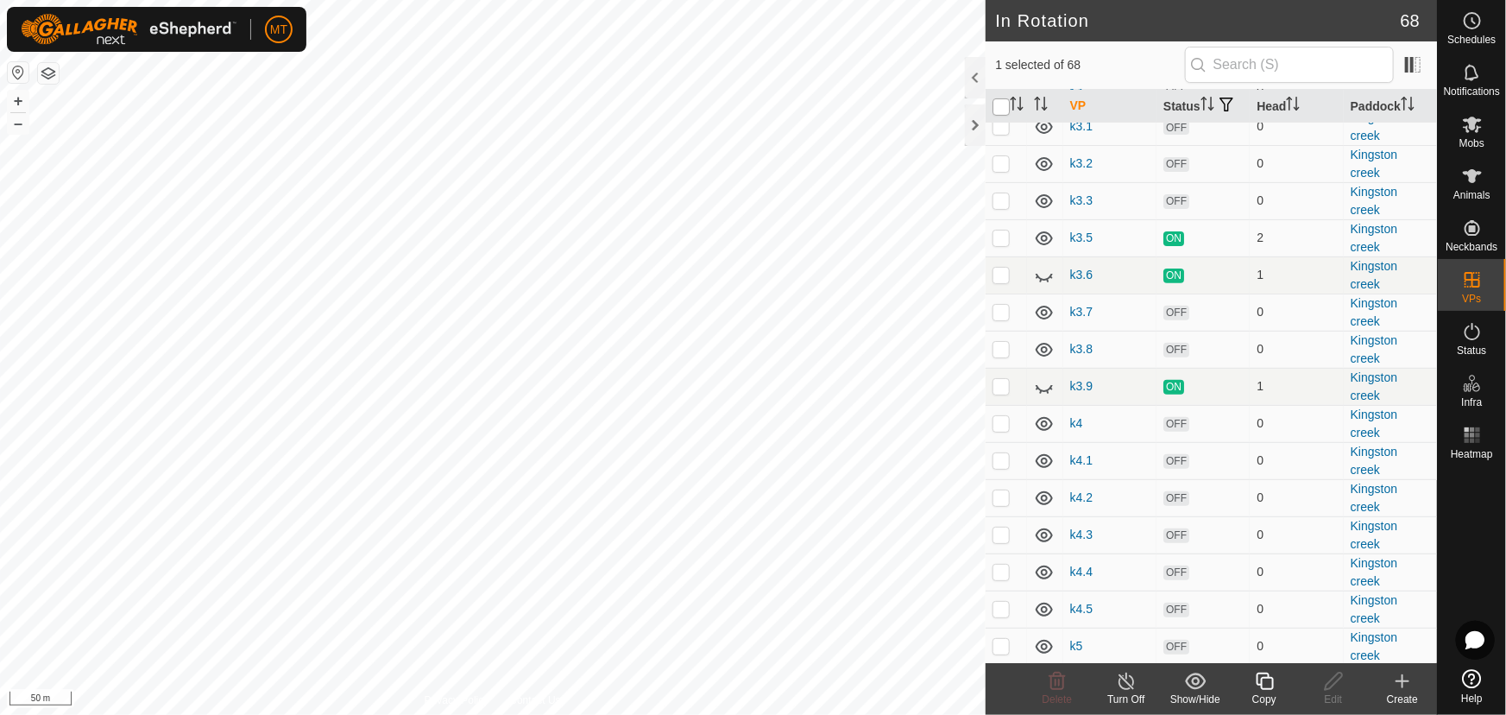
checkbox input "true"
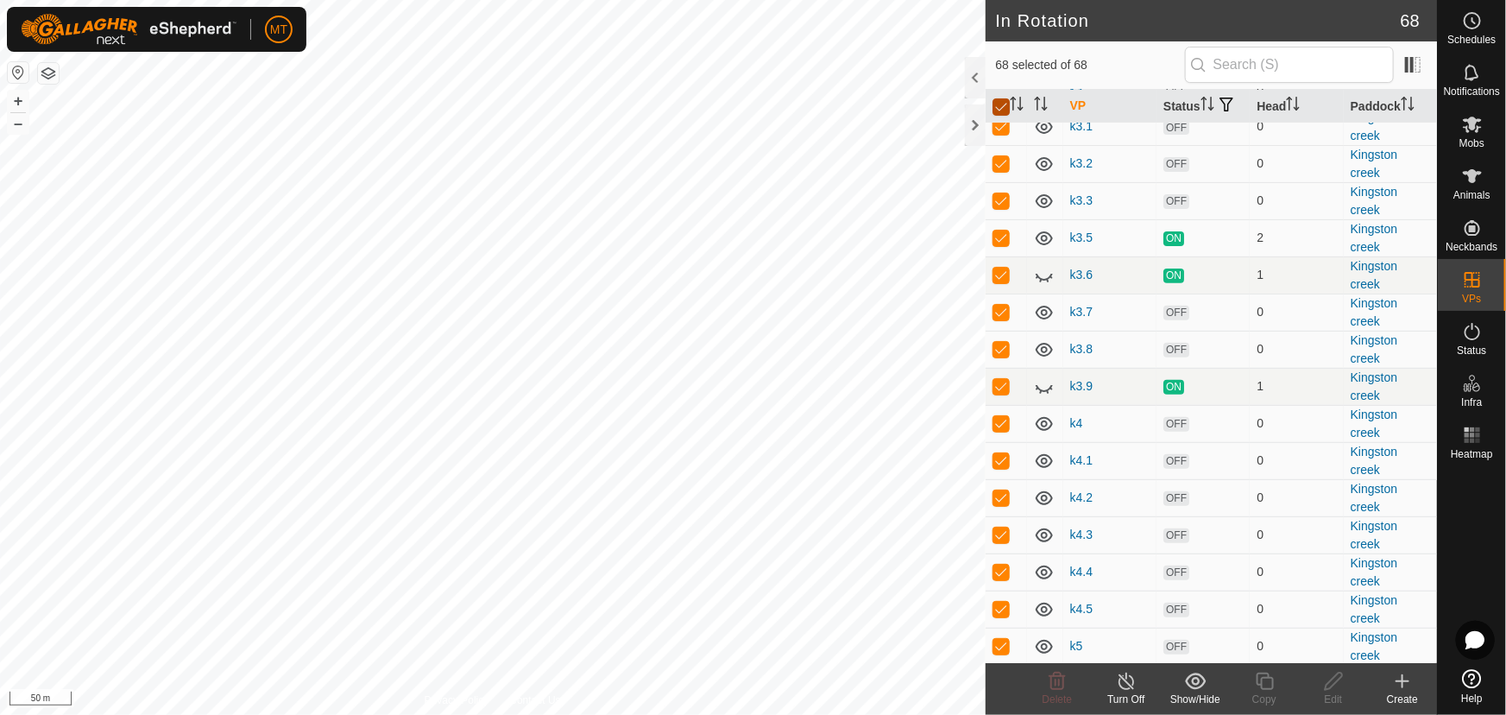
click at [1001, 116] on input "checkbox" at bounding box center [1001, 106] width 17 height 17
checkbox input "false"
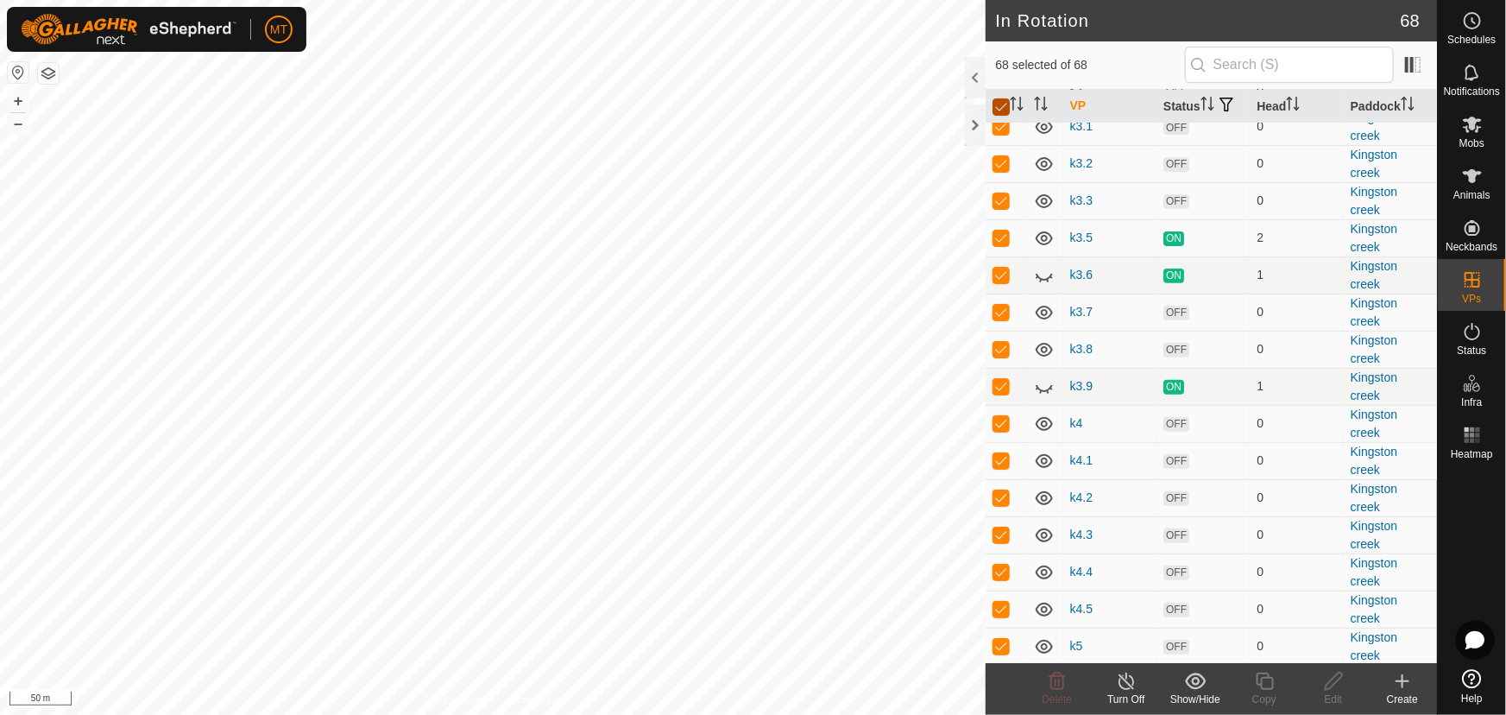
checkbox input "false"
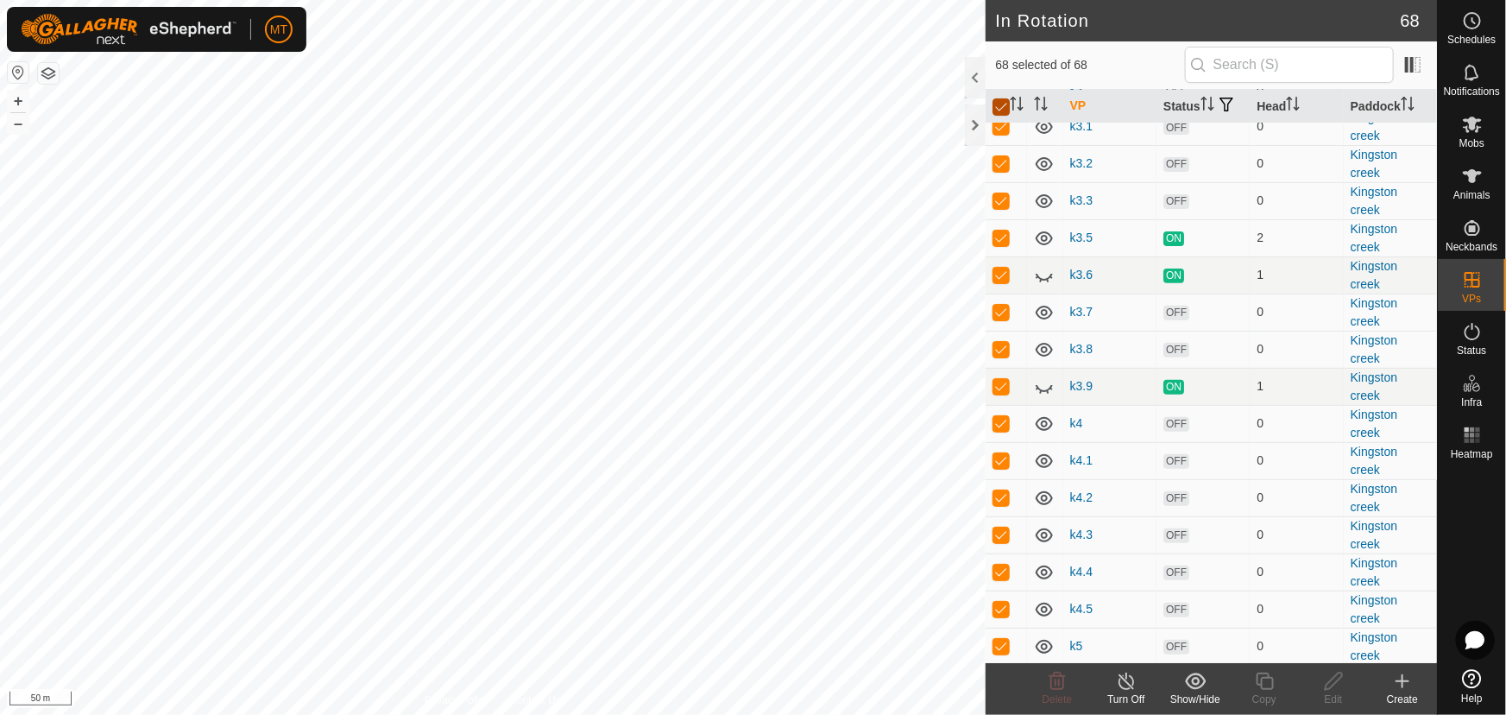
checkbox input "false"
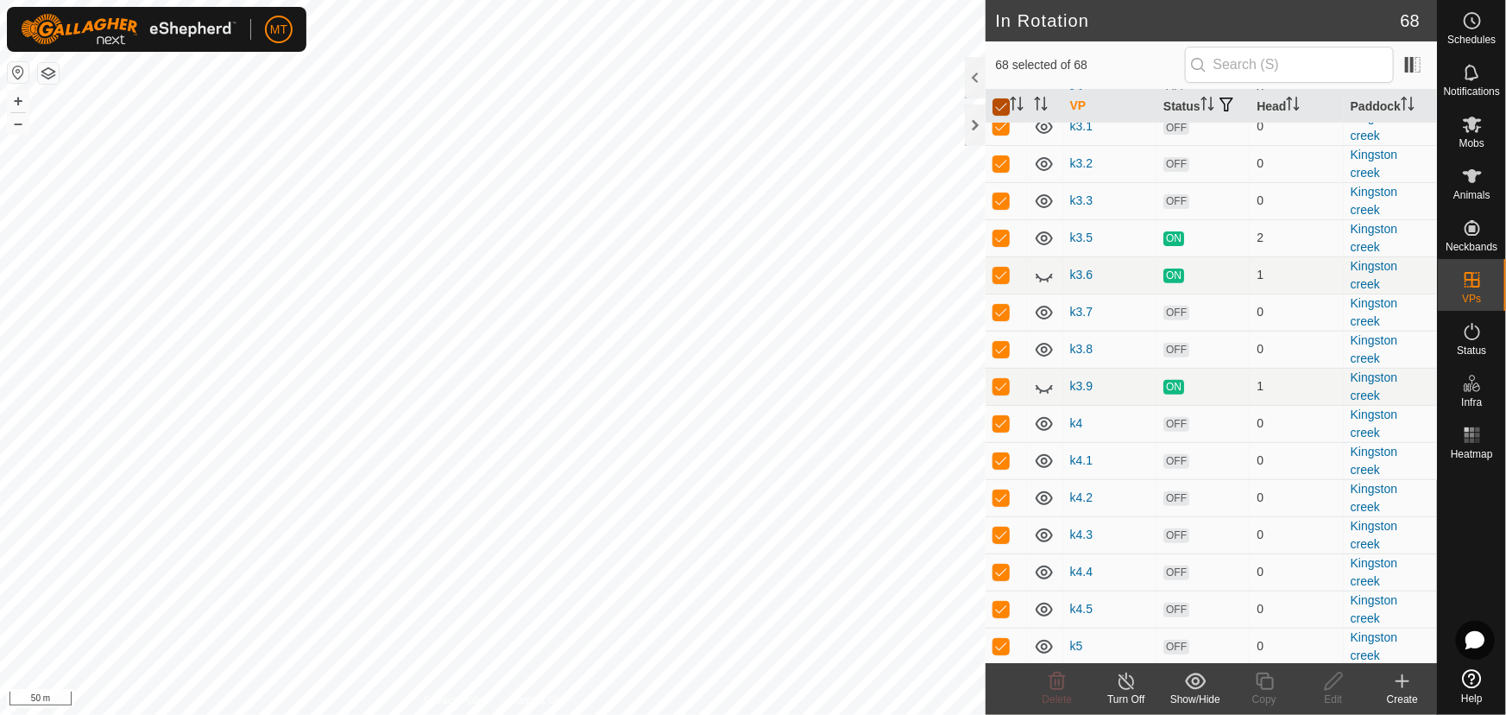
checkbox input "false"
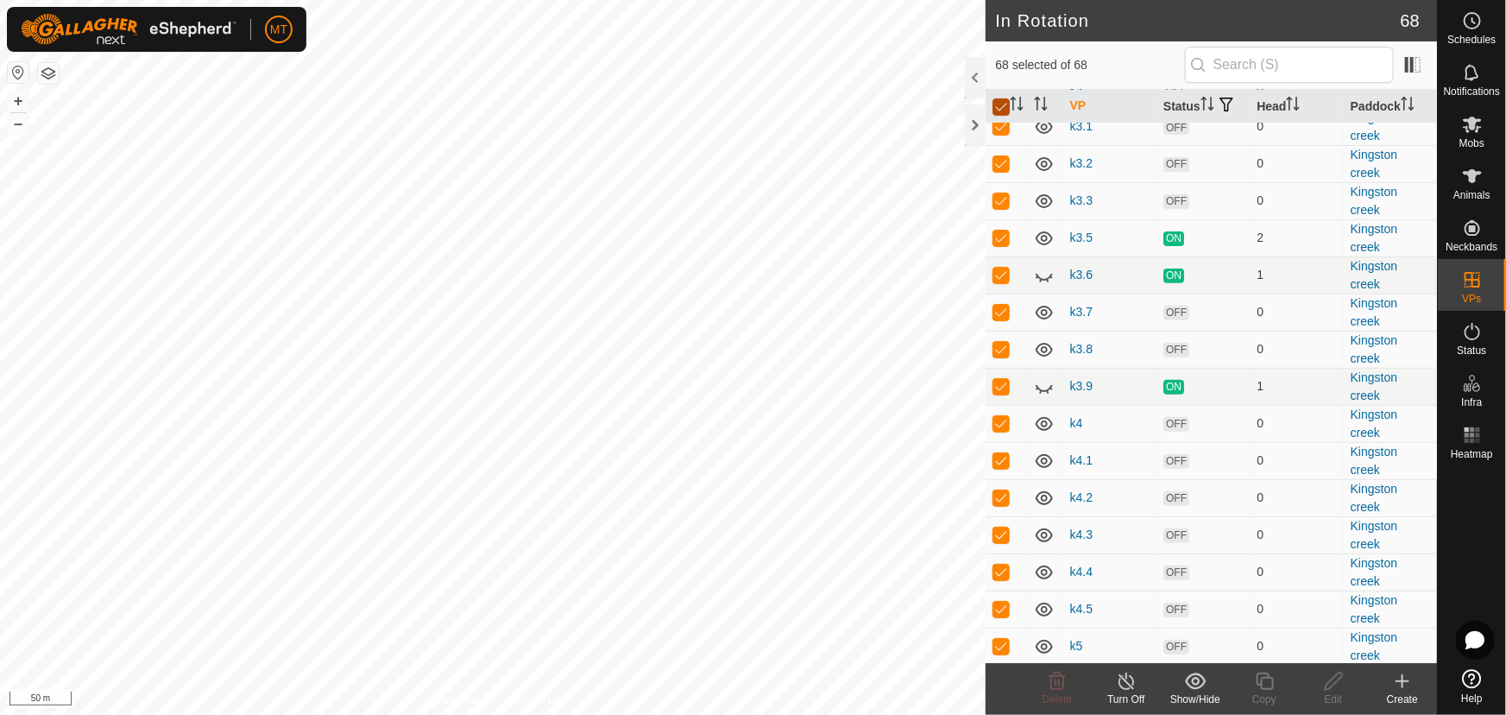
checkbox input "false"
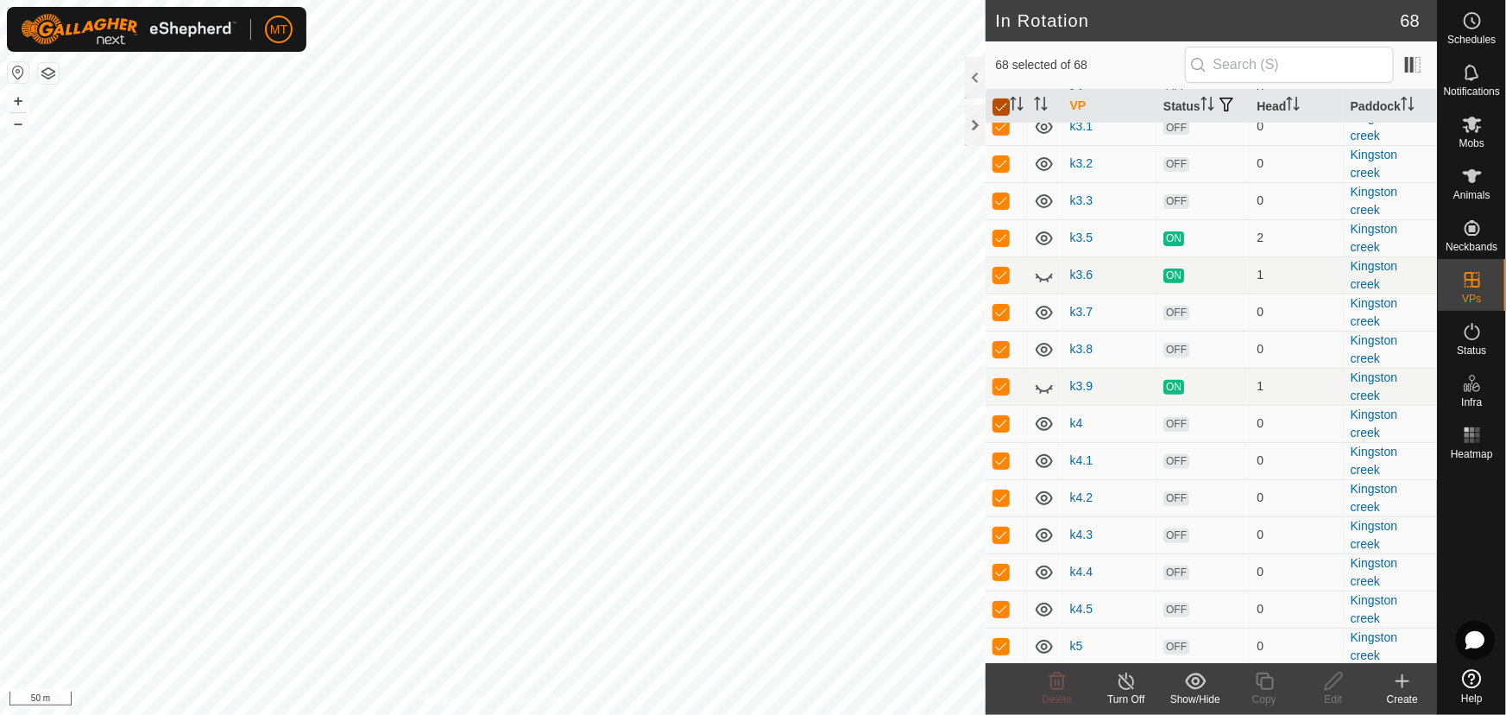
checkbox input "false"
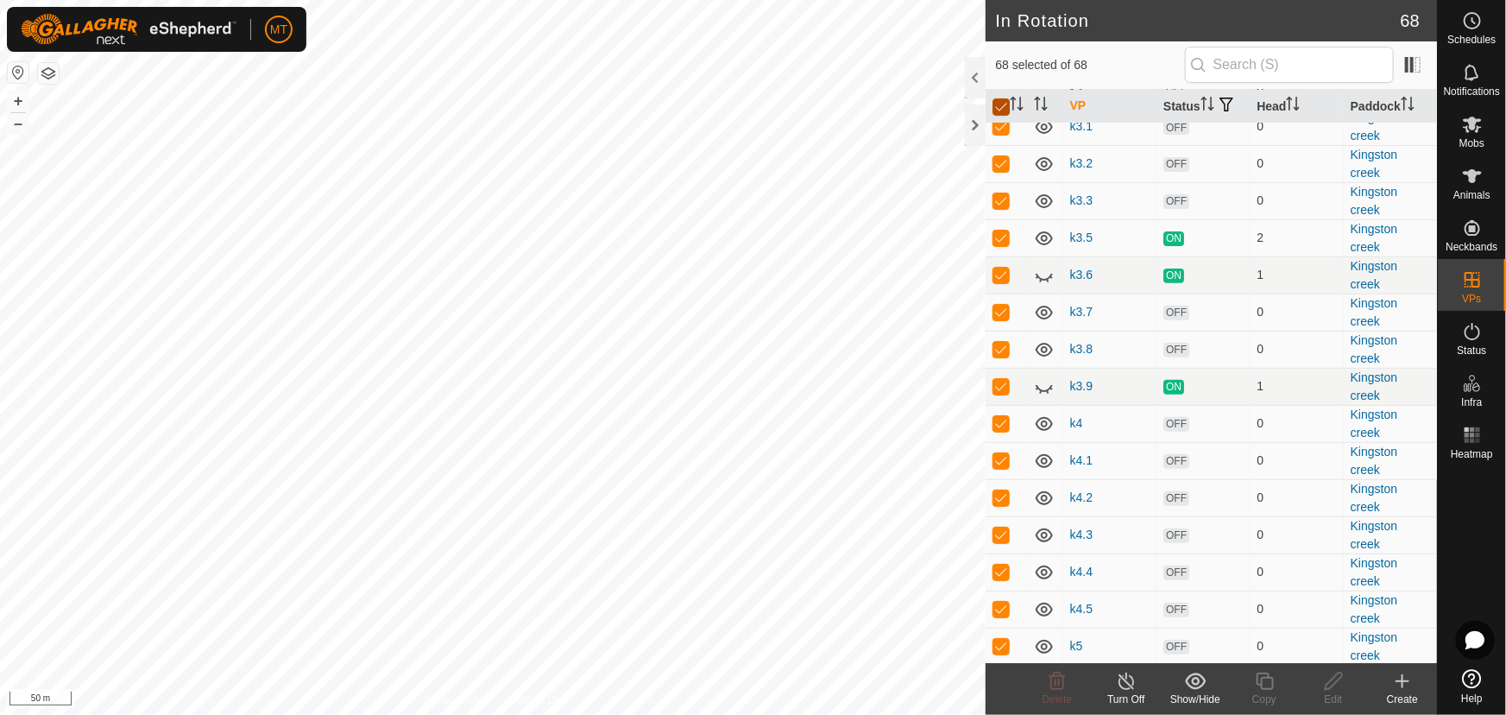
checkbox input "false"
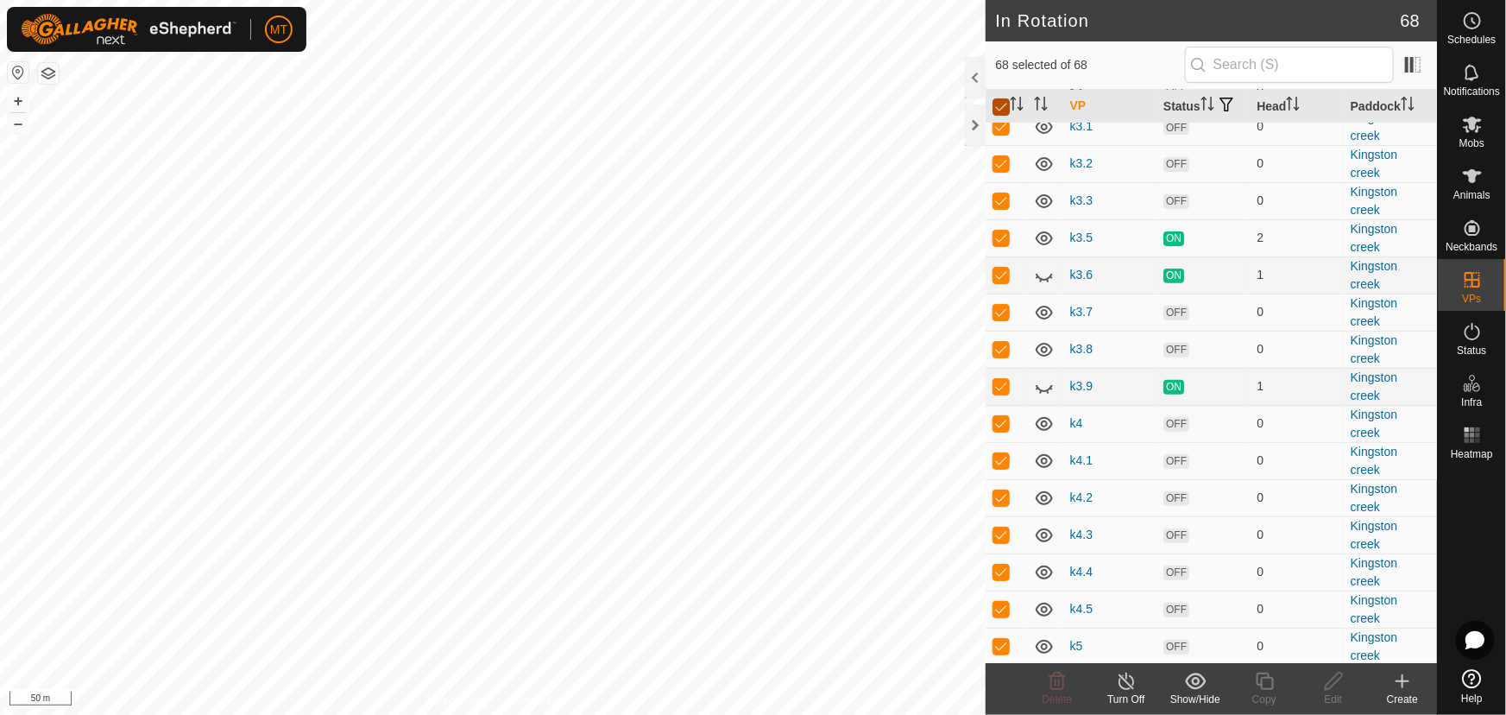
checkbox input "false"
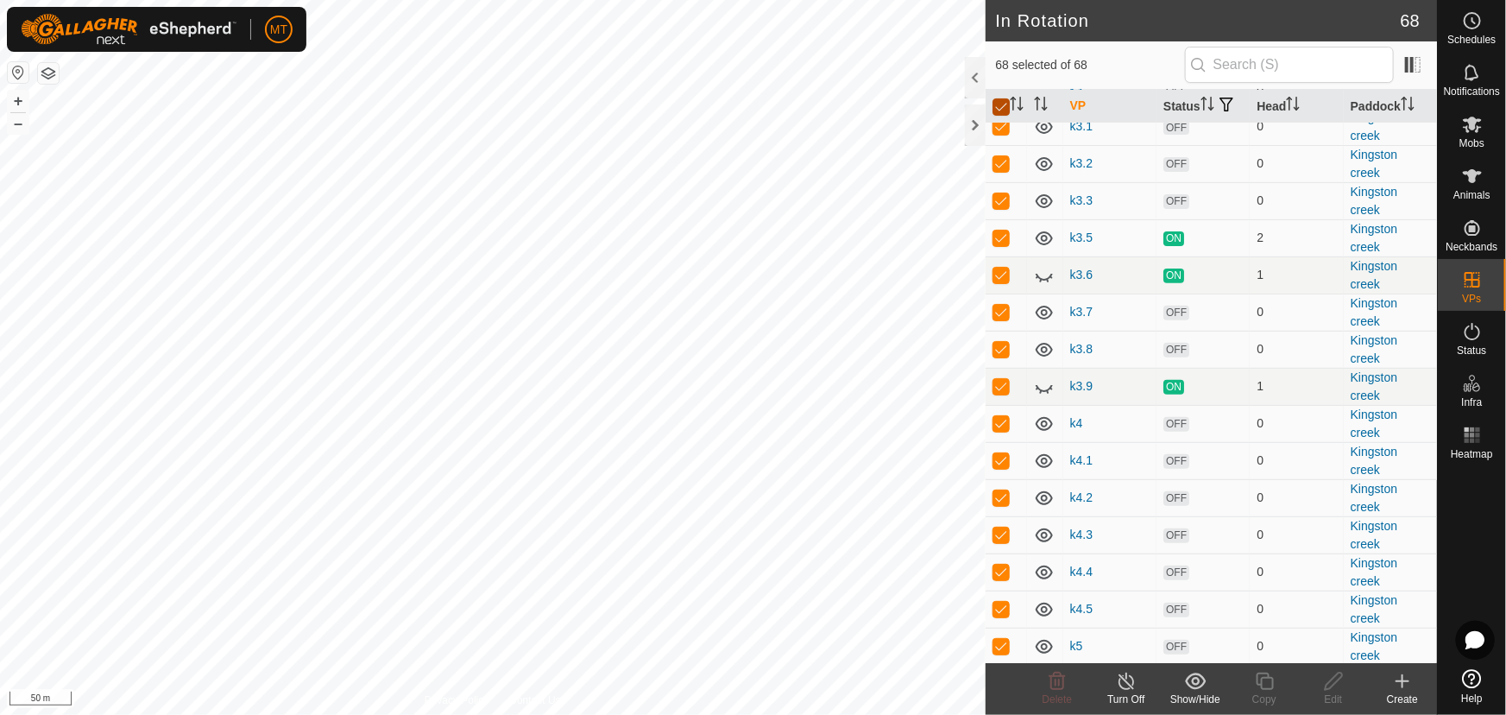
checkbox input "false"
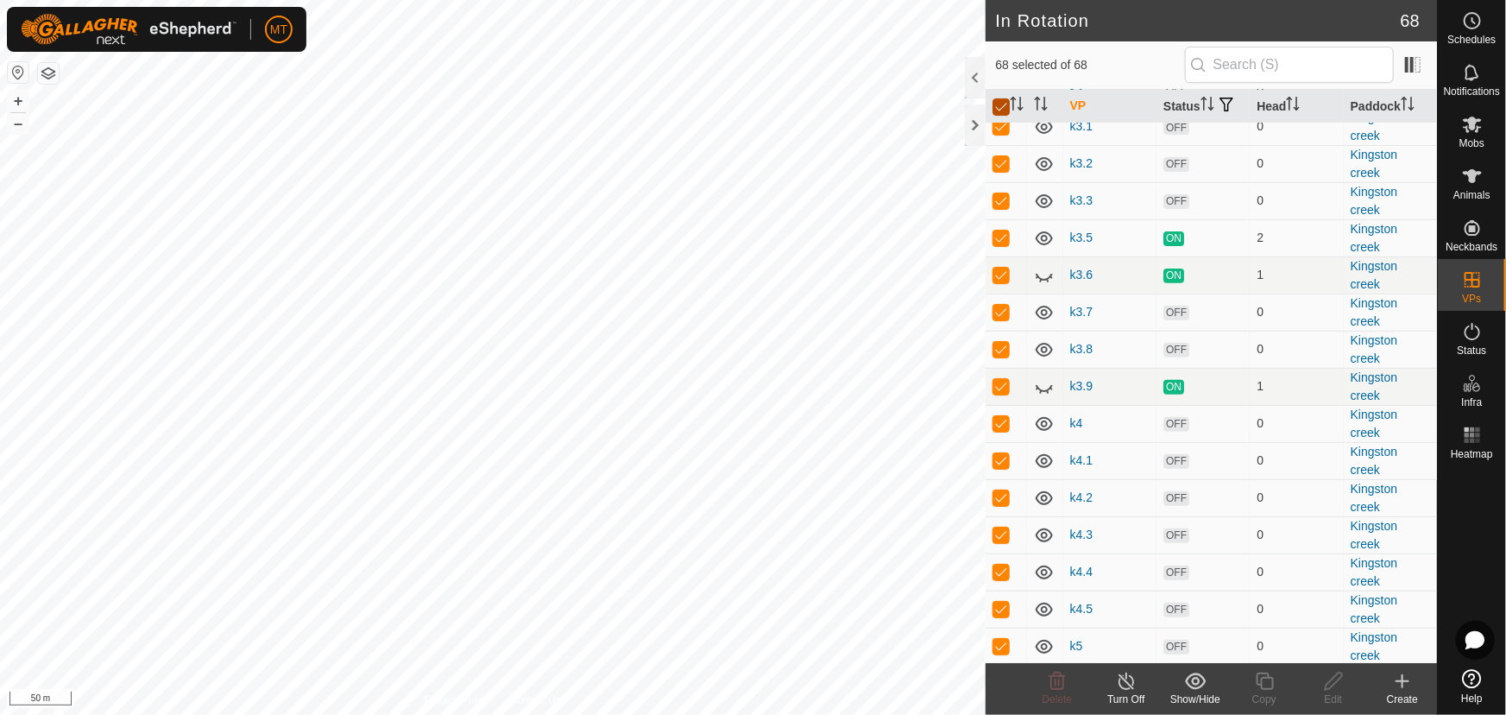
checkbox input "false"
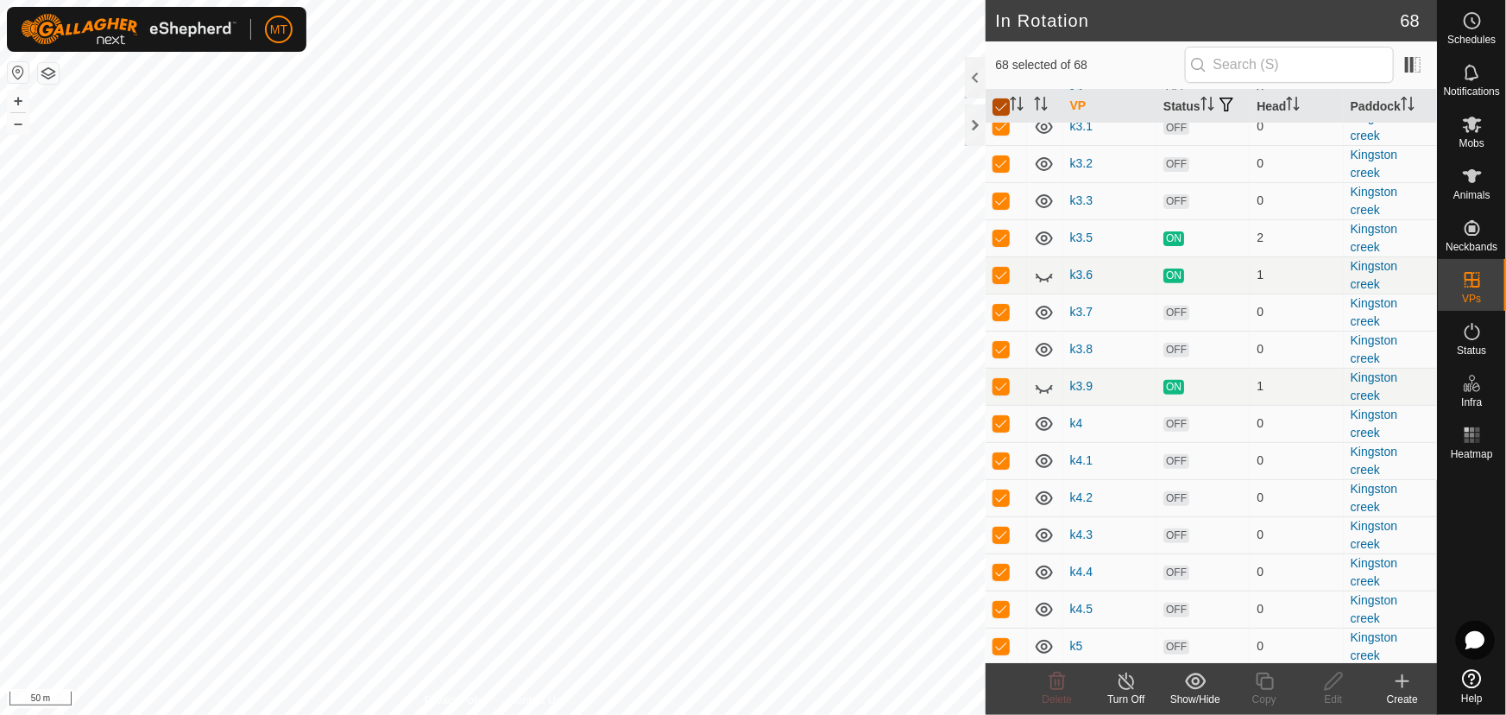
checkbox input "false"
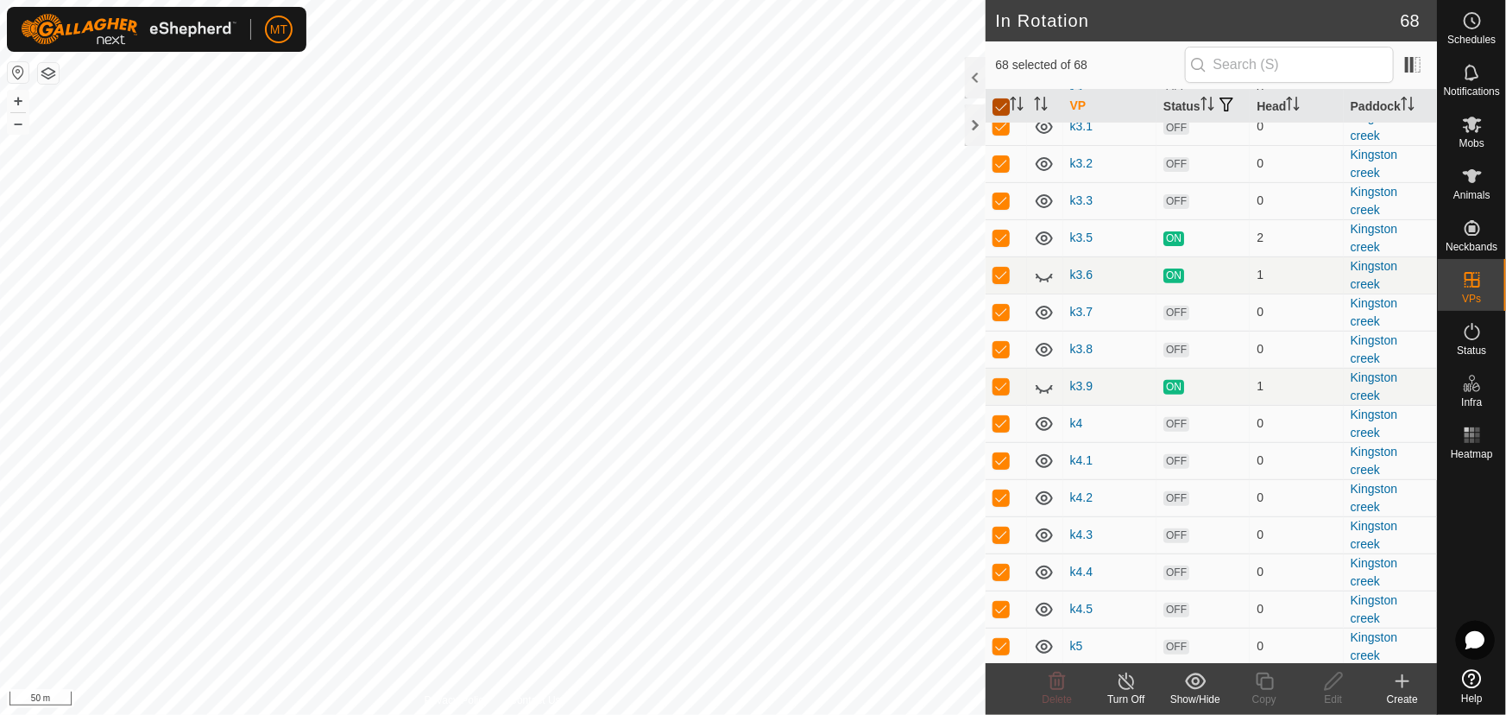
checkbox input "false"
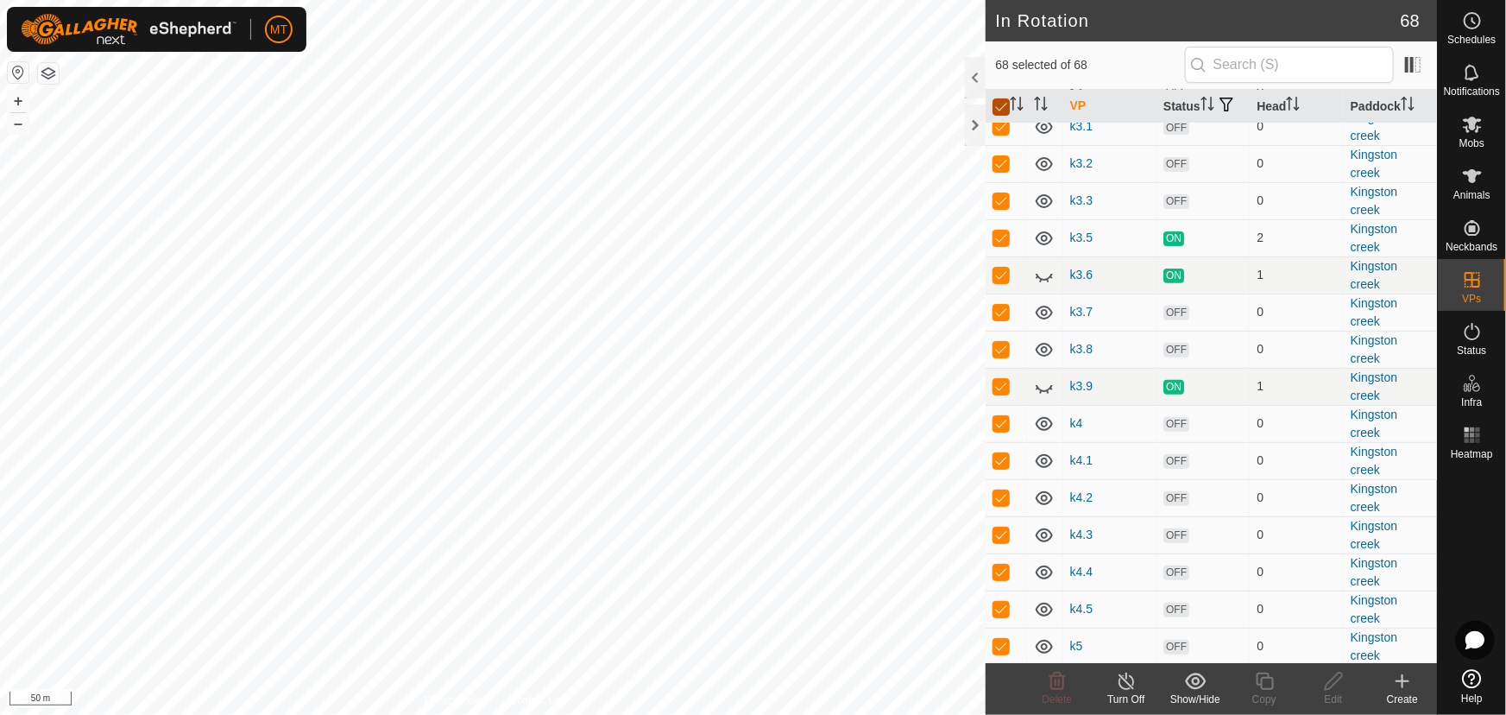
checkbox input "false"
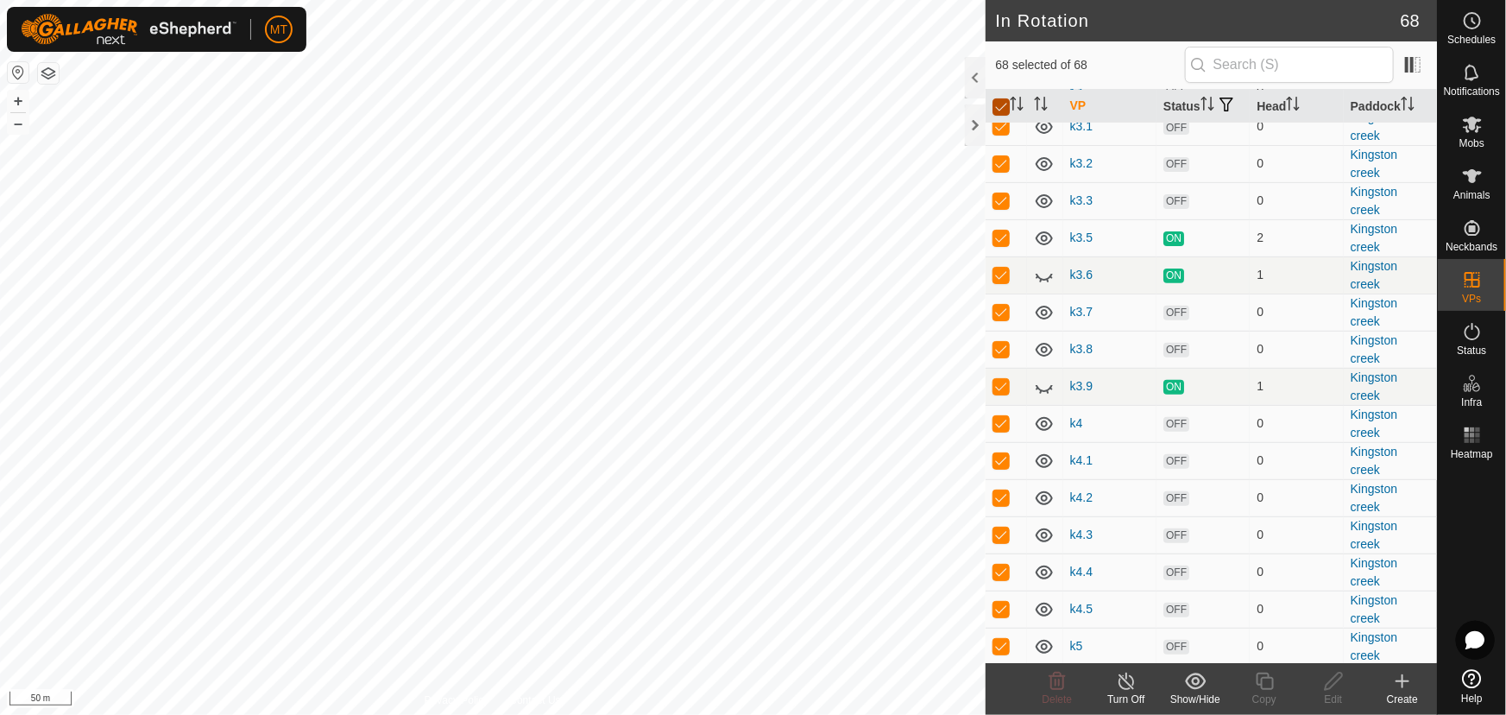
checkbox input "false"
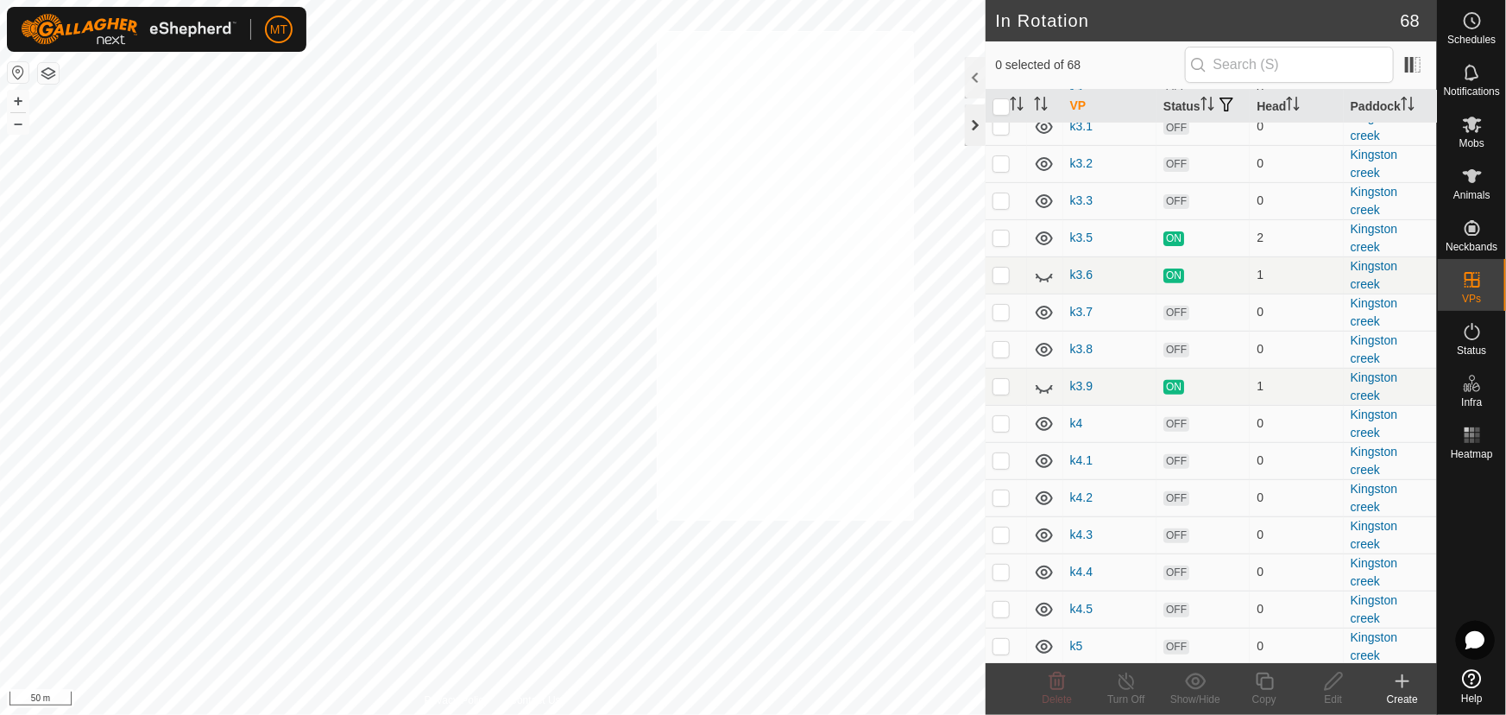
checkbox input "true"
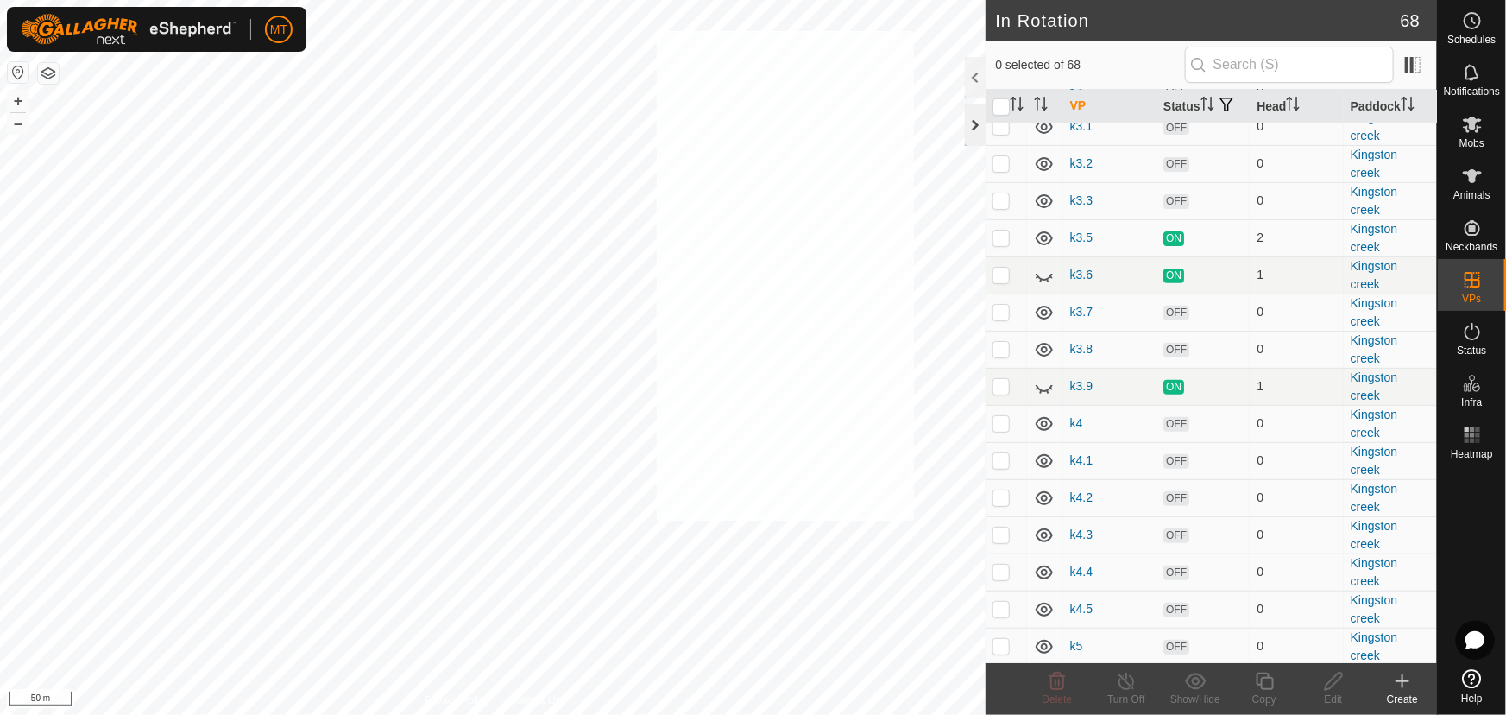
checkbox input "true"
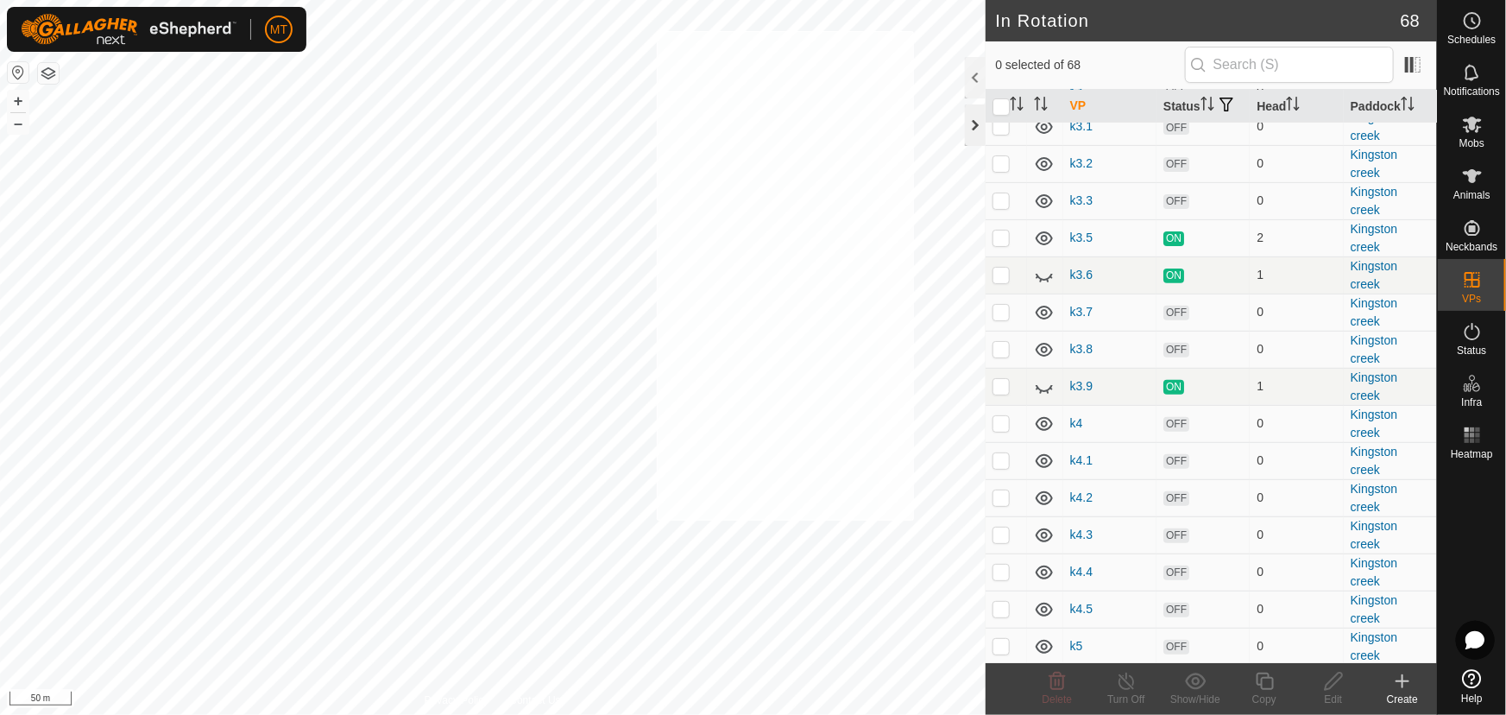
checkbox input "true"
click at [1471, 180] on icon at bounding box center [1472, 176] width 19 height 14
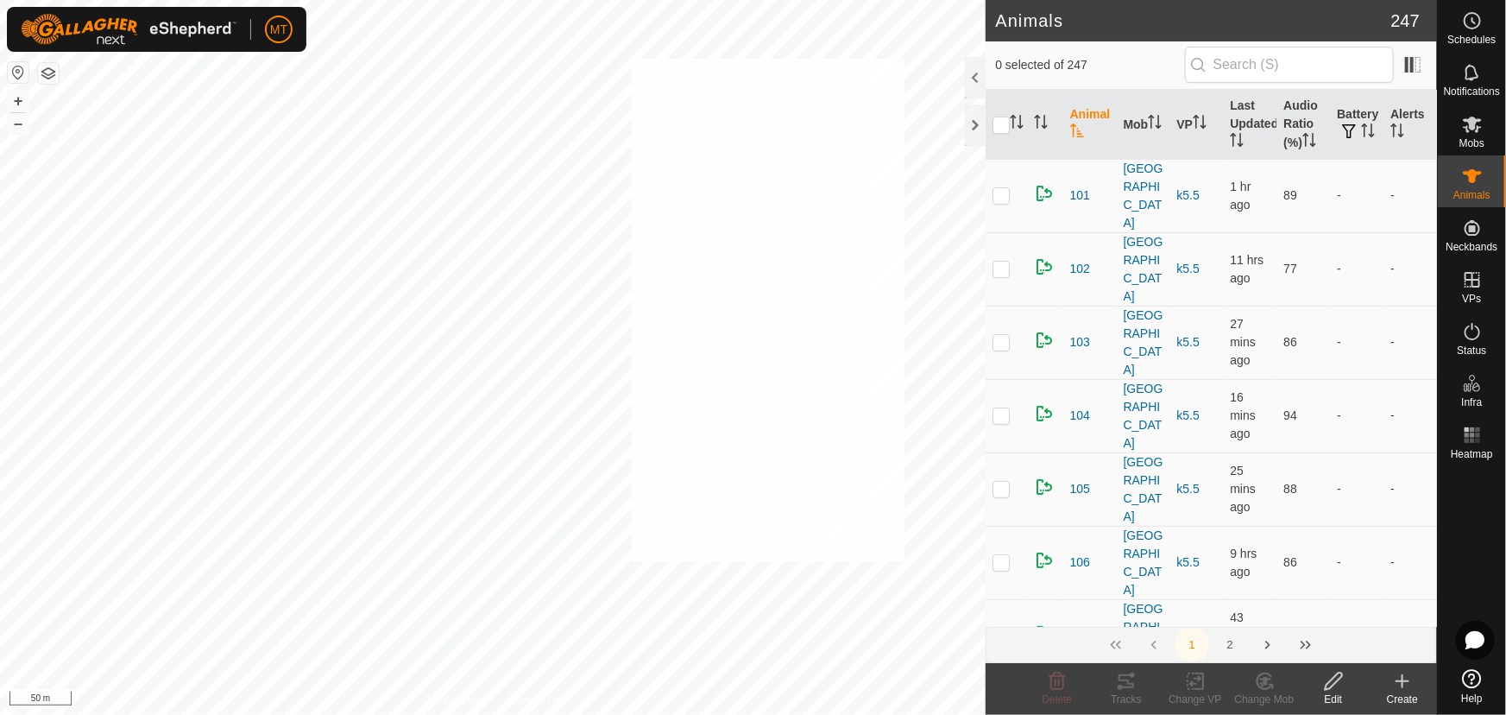
checkbox input "true"
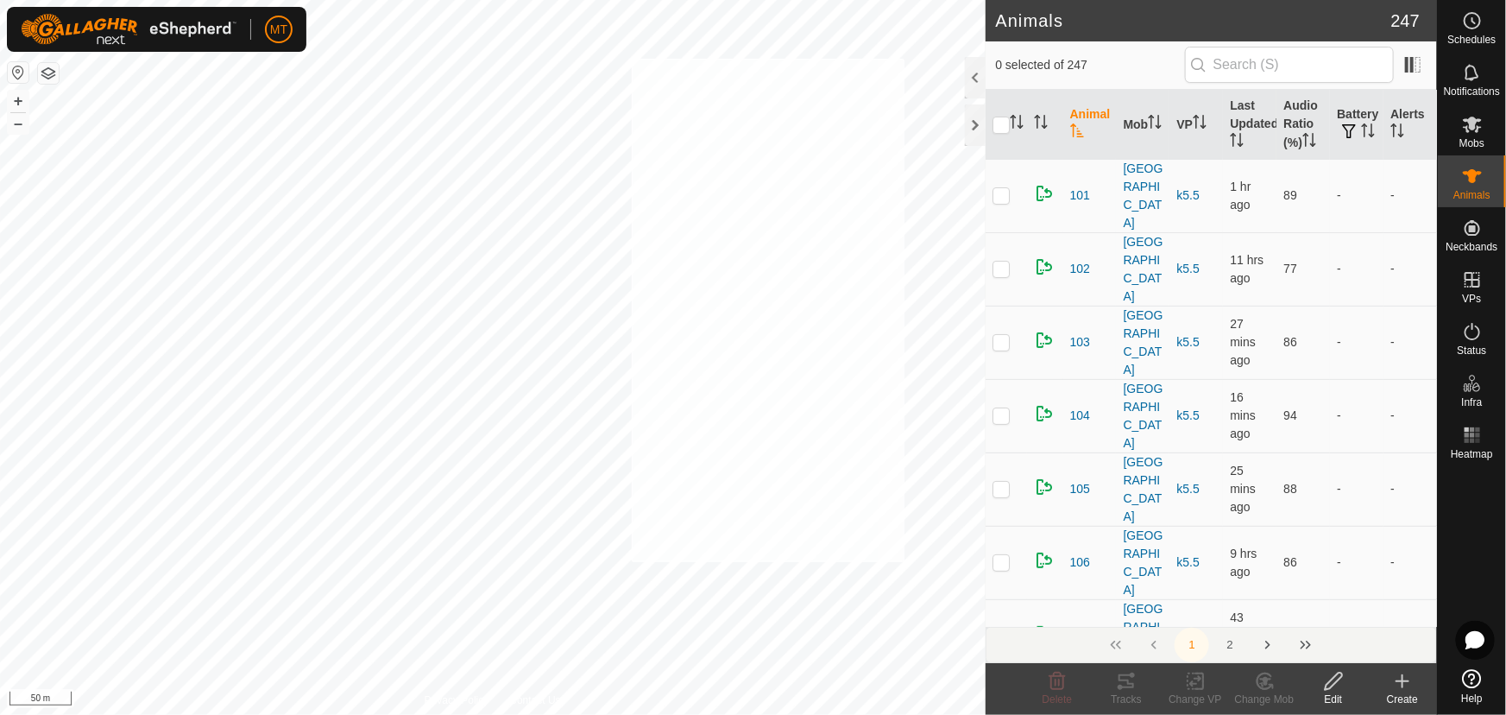
checkbox input "true"
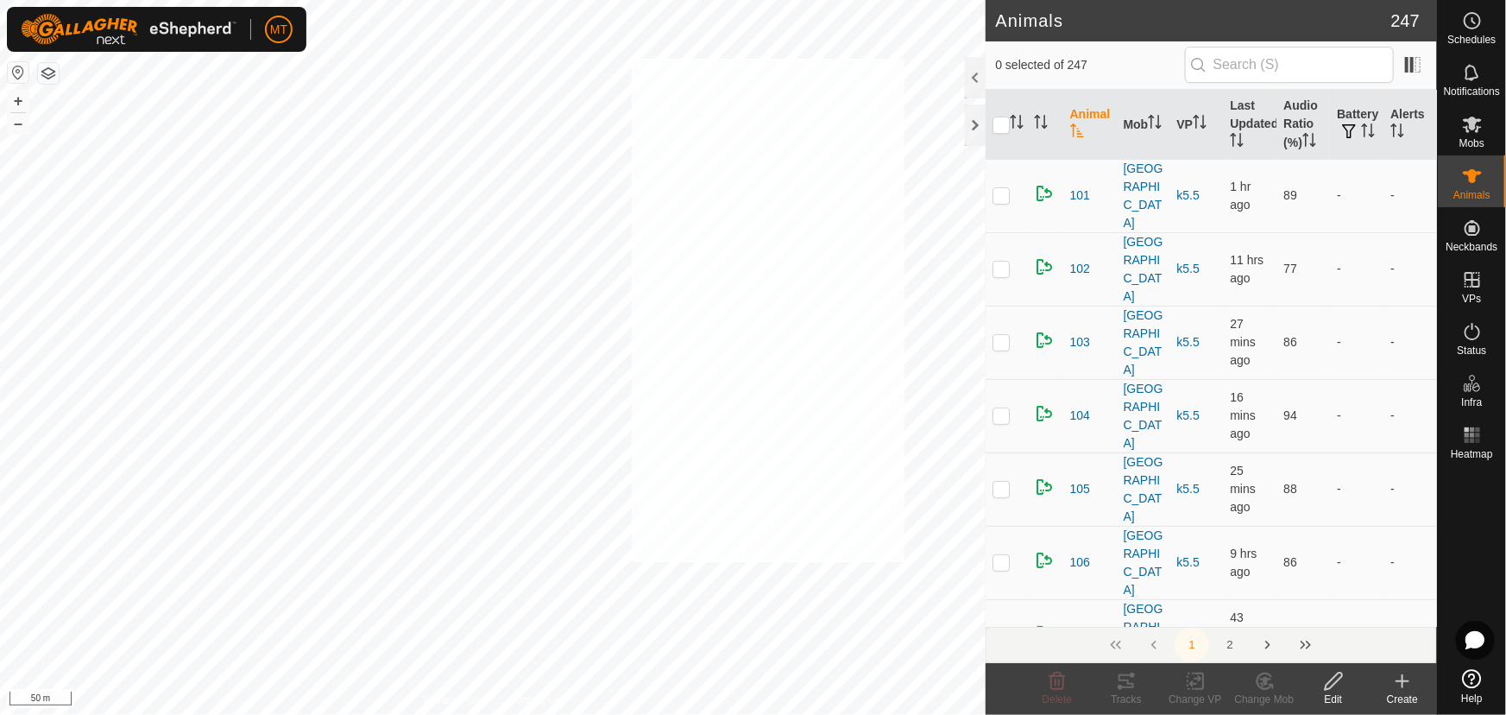
checkbox input "true"
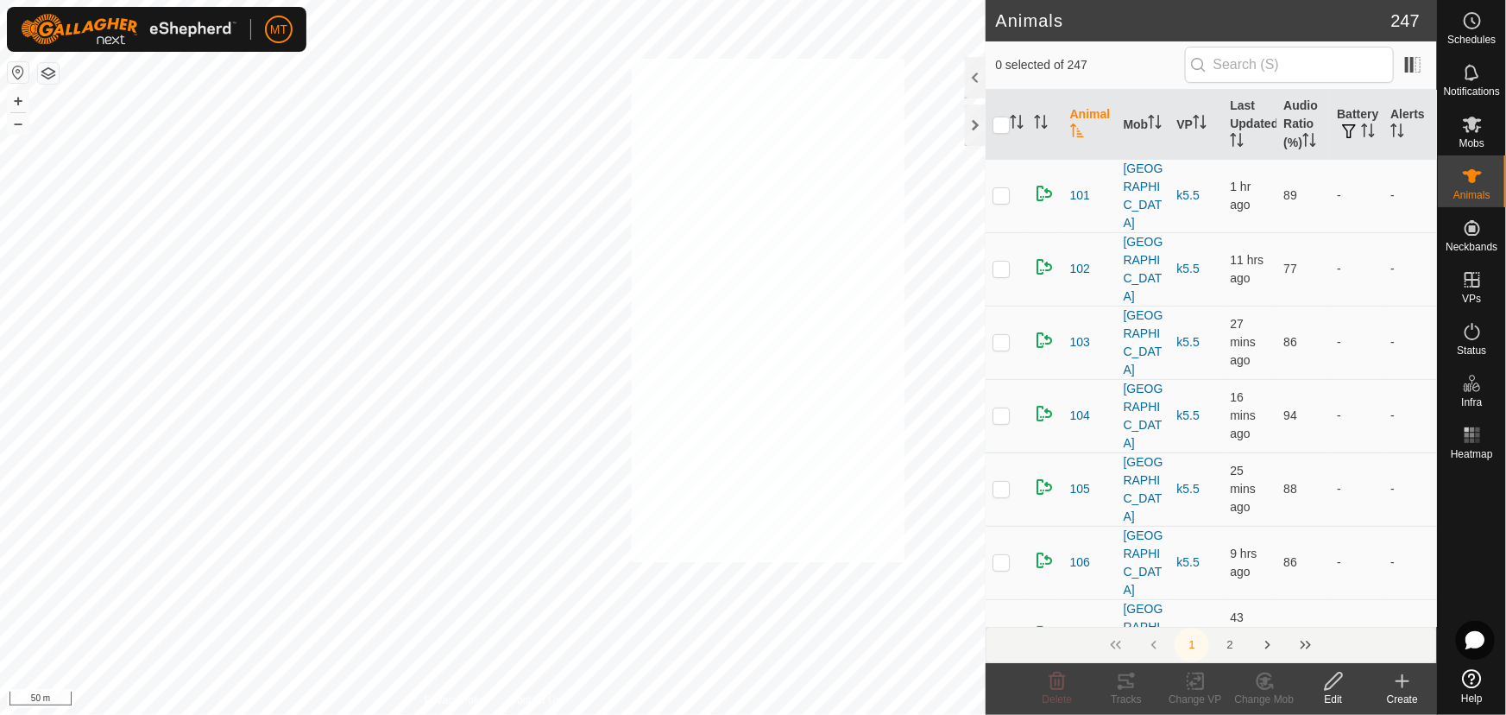
checkbox input "true"
click at [1014, 117] on icon "Activate to sort" at bounding box center [1017, 122] width 14 height 14
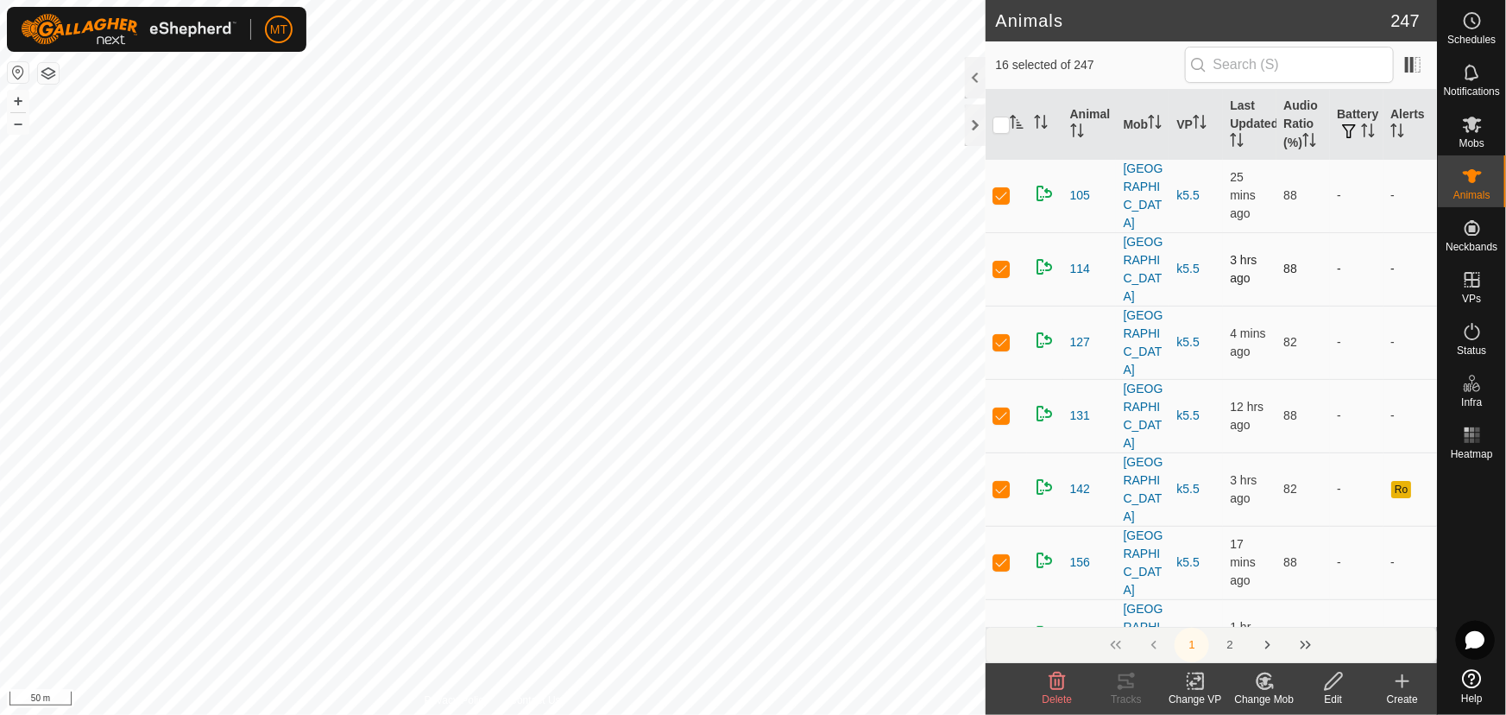
click at [1000, 188] on p-checkbox at bounding box center [1001, 195] width 17 height 14
checkbox input "false"
click at [1003, 262] on p-checkbox at bounding box center [1001, 269] width 17 height 14
checkbox input "false"
click at [1001, 408] on p-checkbox at bounding box center [1001, 415] width 17 height 14
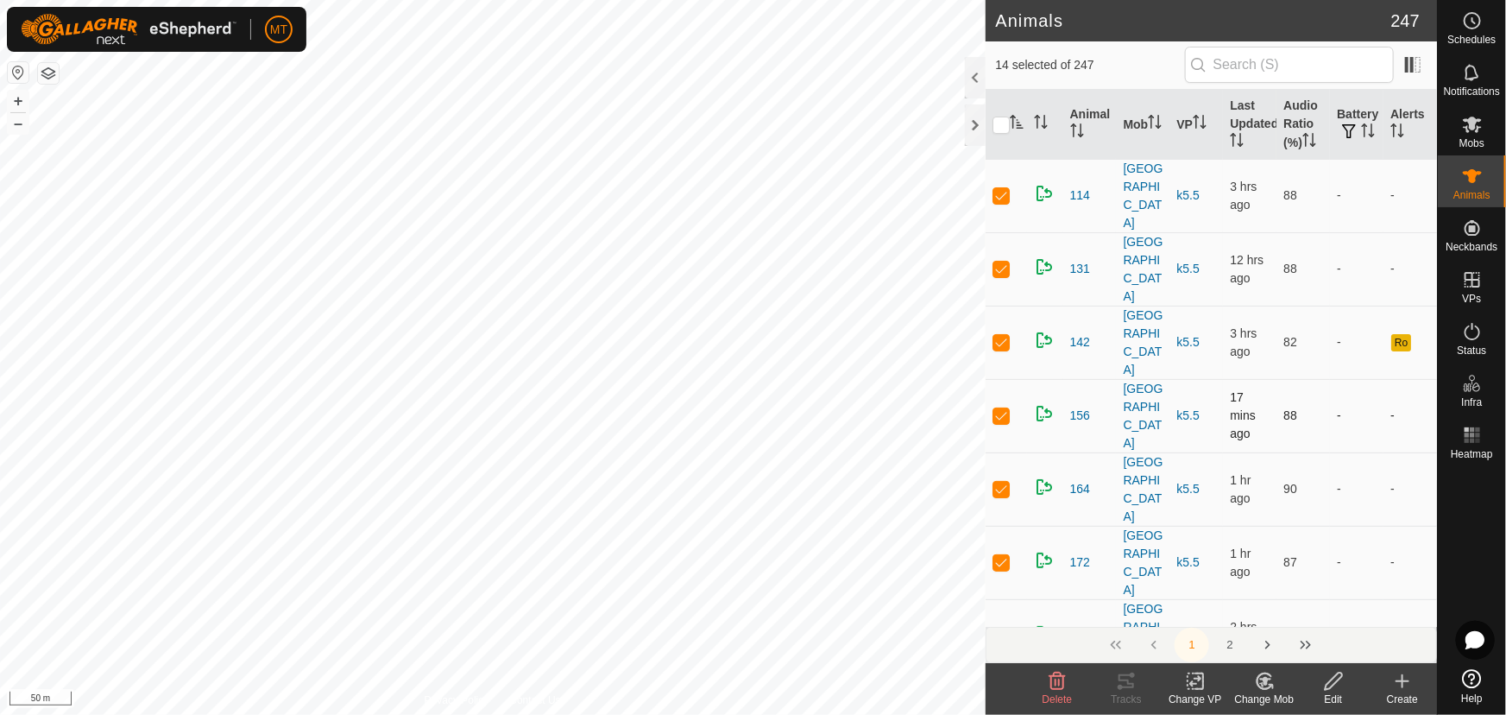
checkbox input "false"
click at [1001, 408] on p-checkbox at bounding box center [1001, 415] width 17 height 14
checkbox input "false"
click at [1001, 408] on p-checkbox at bounding box center [1001, 415] width 17 height 14
checkbox input "false"
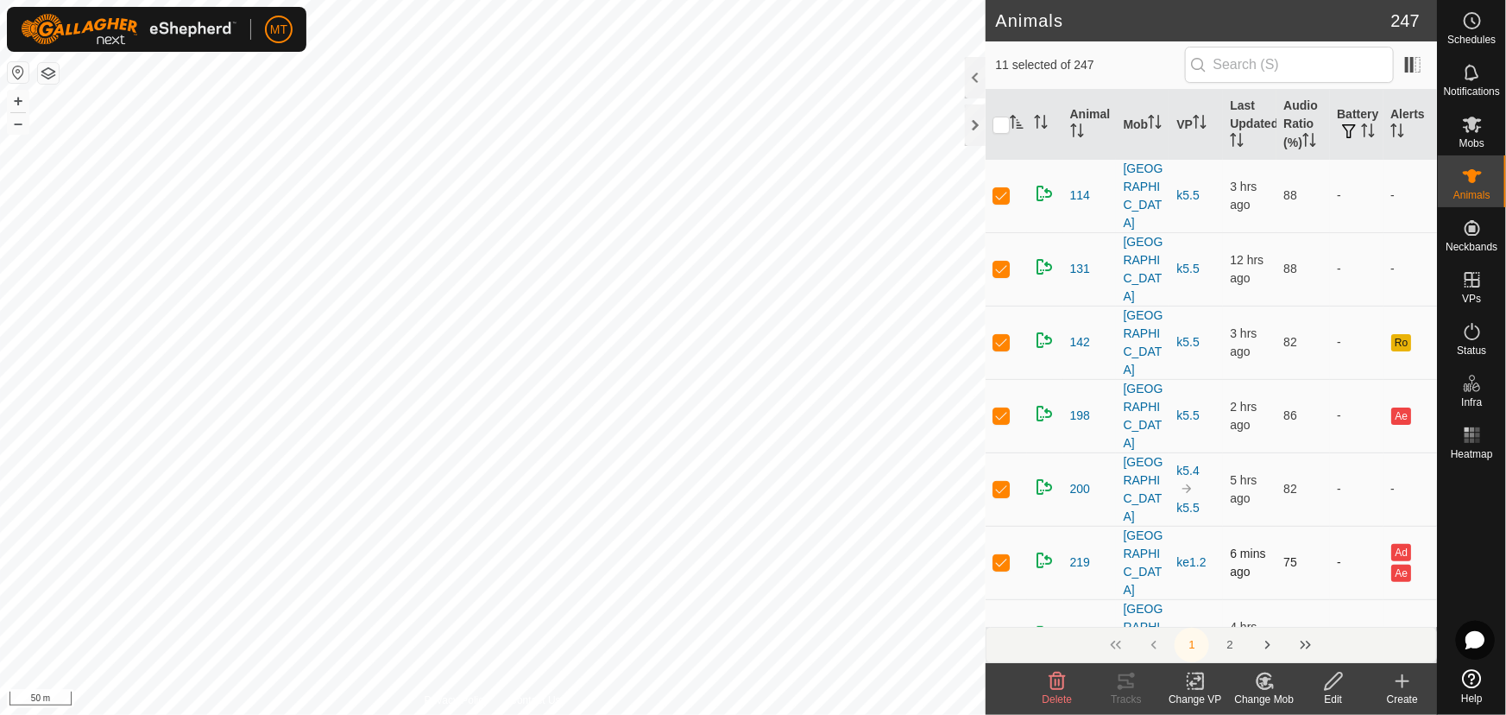
click at [1004, 555] on p-checkbox at bounding box center [1001, 562] width 17 height 14
checkbox input "false"
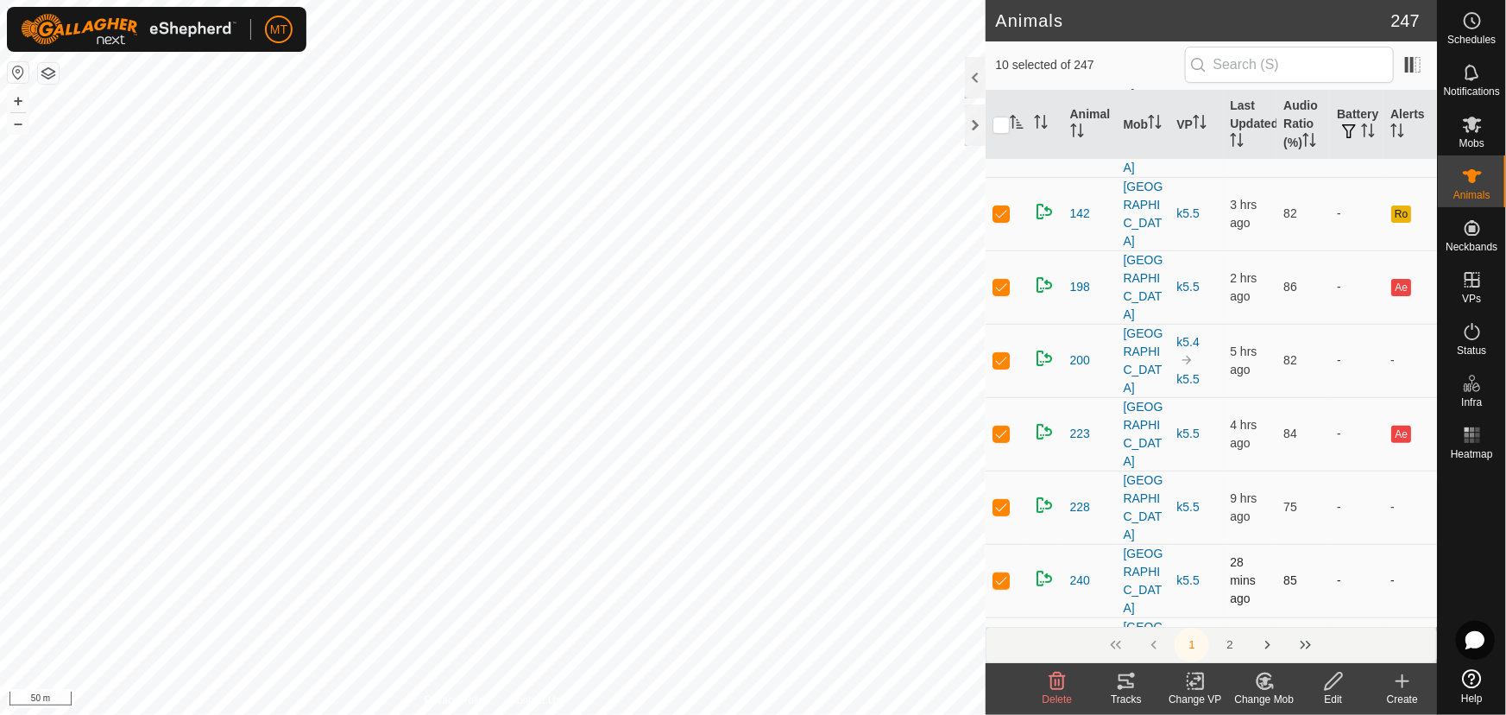
scroll to position [156, 0]
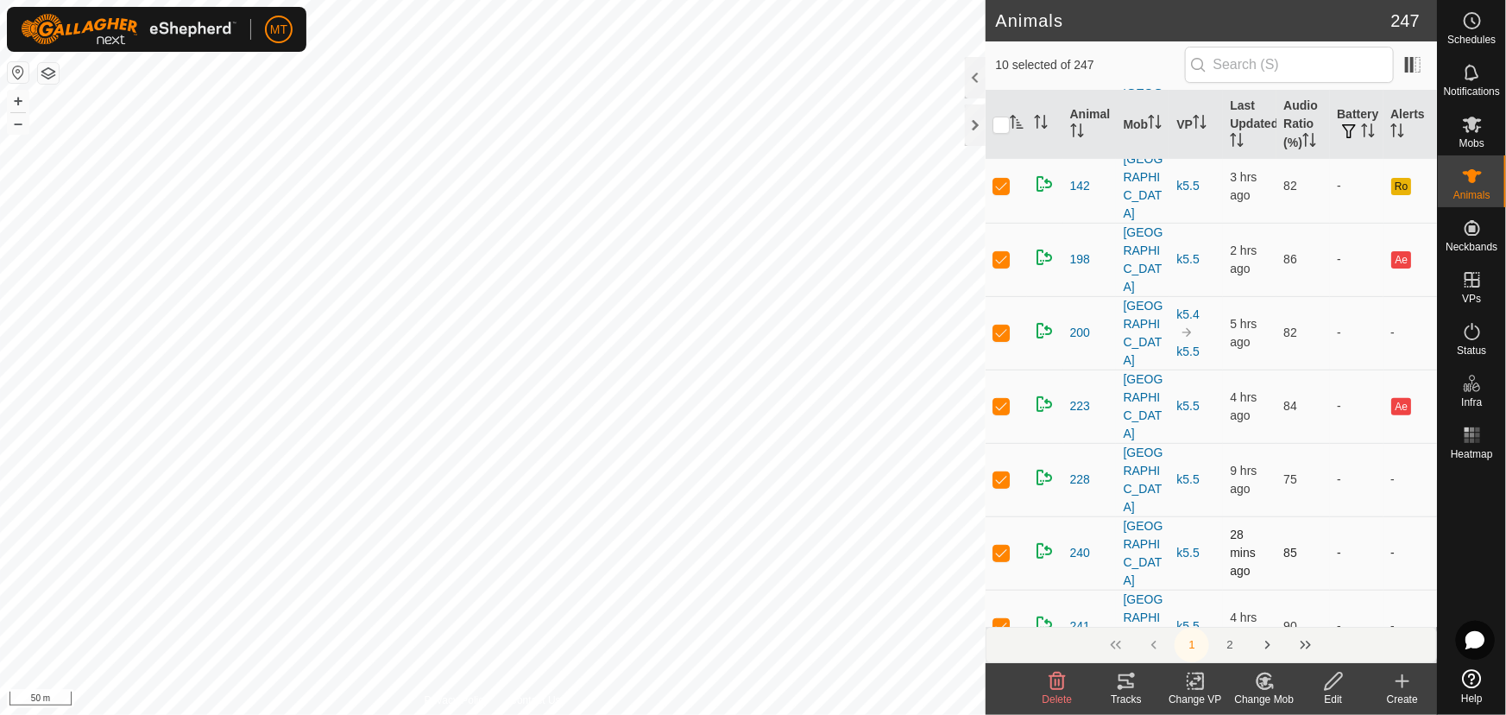
click at [1001, 546] on p-checkbox at bounding box center [1001, 553] width 17 height 14
checkbox input "false"
click at [1001, 619] on p-checkbox at bounding box center [1001, 626] width 17 height 14
checkbox input "false"
